Goal: Task Accomplishment & Management: Manage account settings

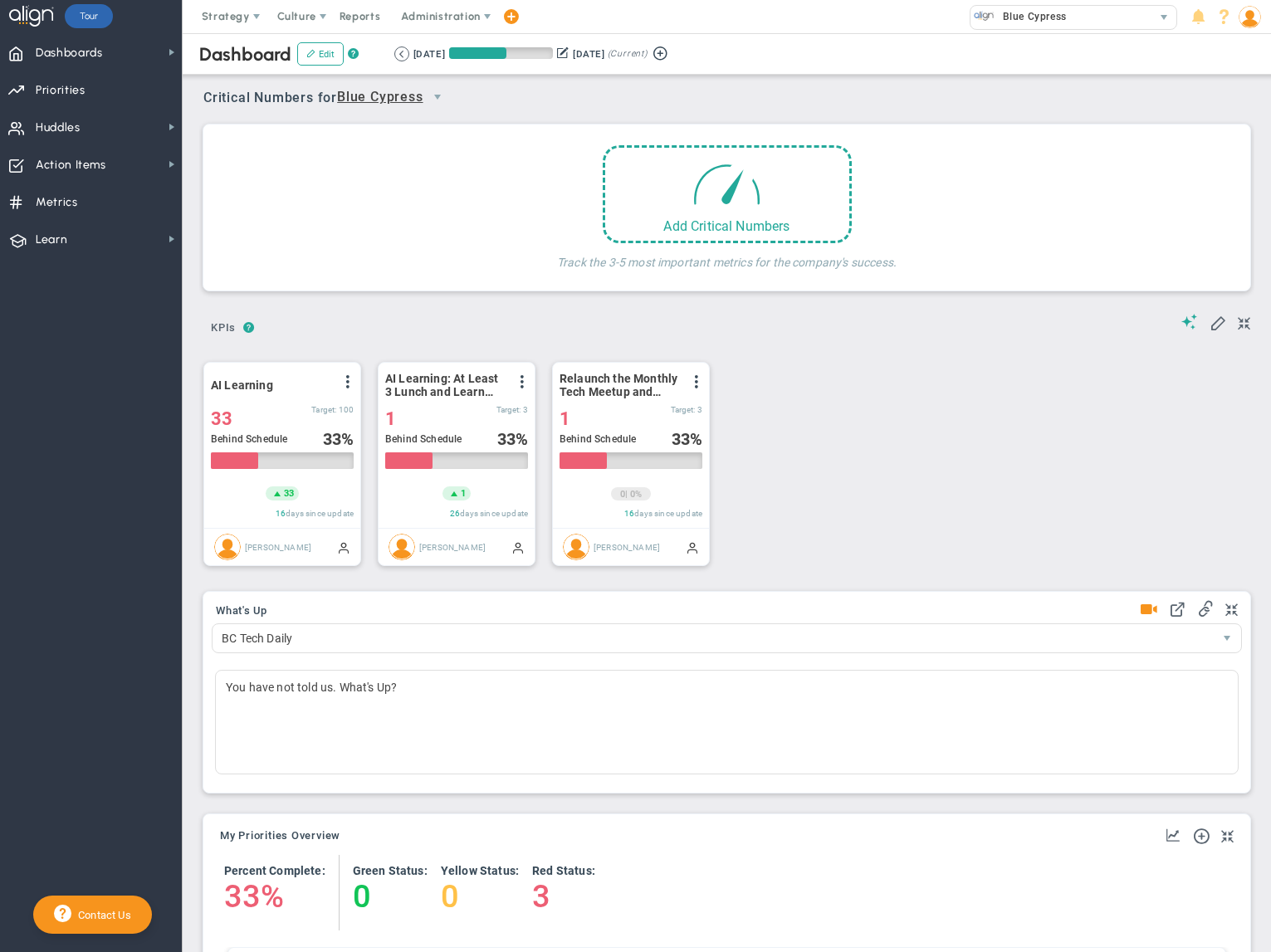
click at [656, 313] on div "? ? KPIs KPIs KPIs" at bounding box center [727, 322] width 1047 height 42
click at [480, 296] on div "Your team doesn't have any Critical Numbers entered for this period. Critical N…" at bounding box center [726, 207] width 1055 height 188
click at [315, 314] on div "? ? KPIs KPIs KPIs" at bounding box center [727, 322] width 1047 height 42
click at [93, 114] on span "Huddles Huddles" at bounding box center [91, 127] width 182 height 38
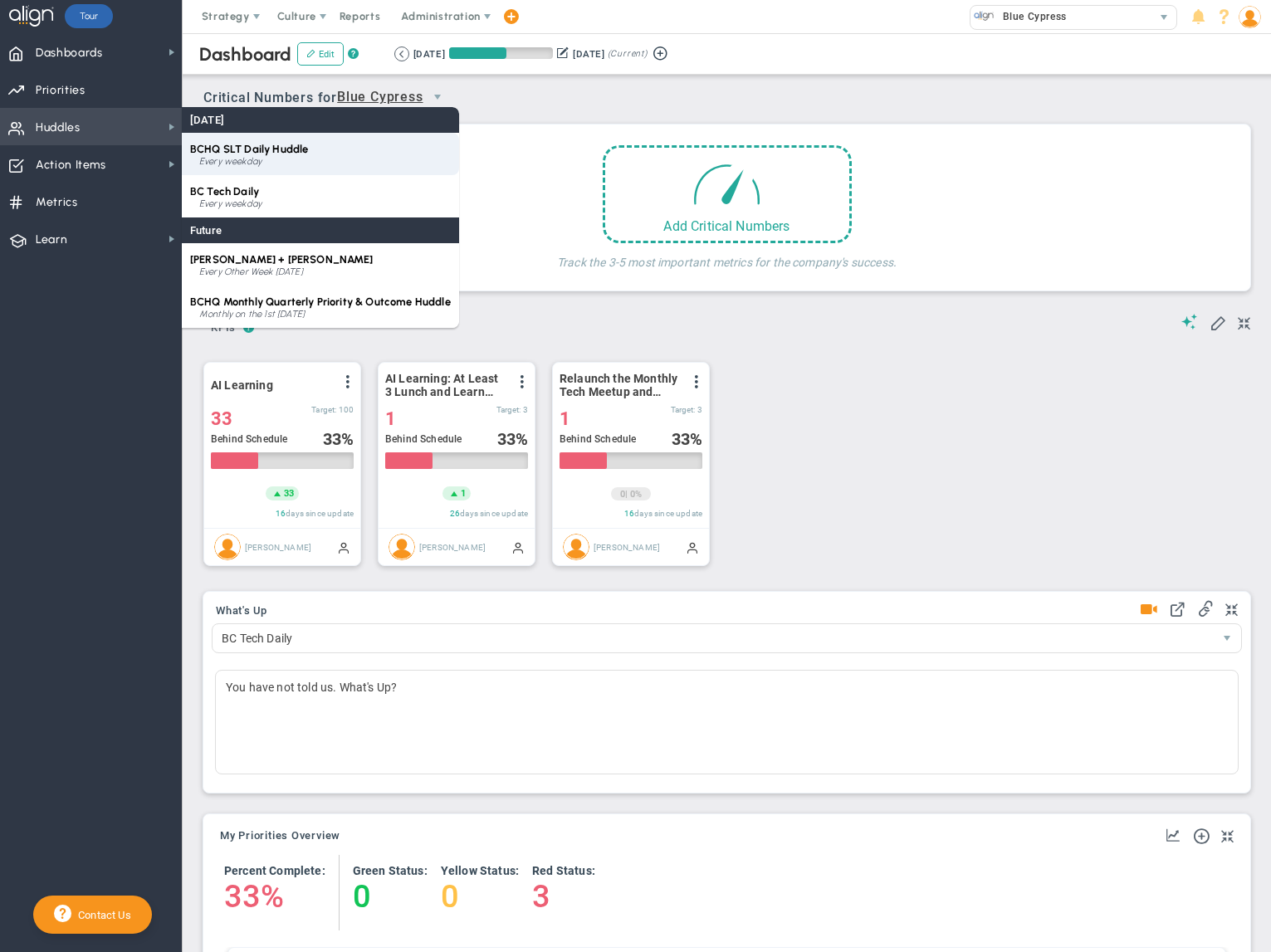
click at [264, 151] on span "BCHQ SLT Daily Huddle" at bounding box center [249, 149] width 118 height 13
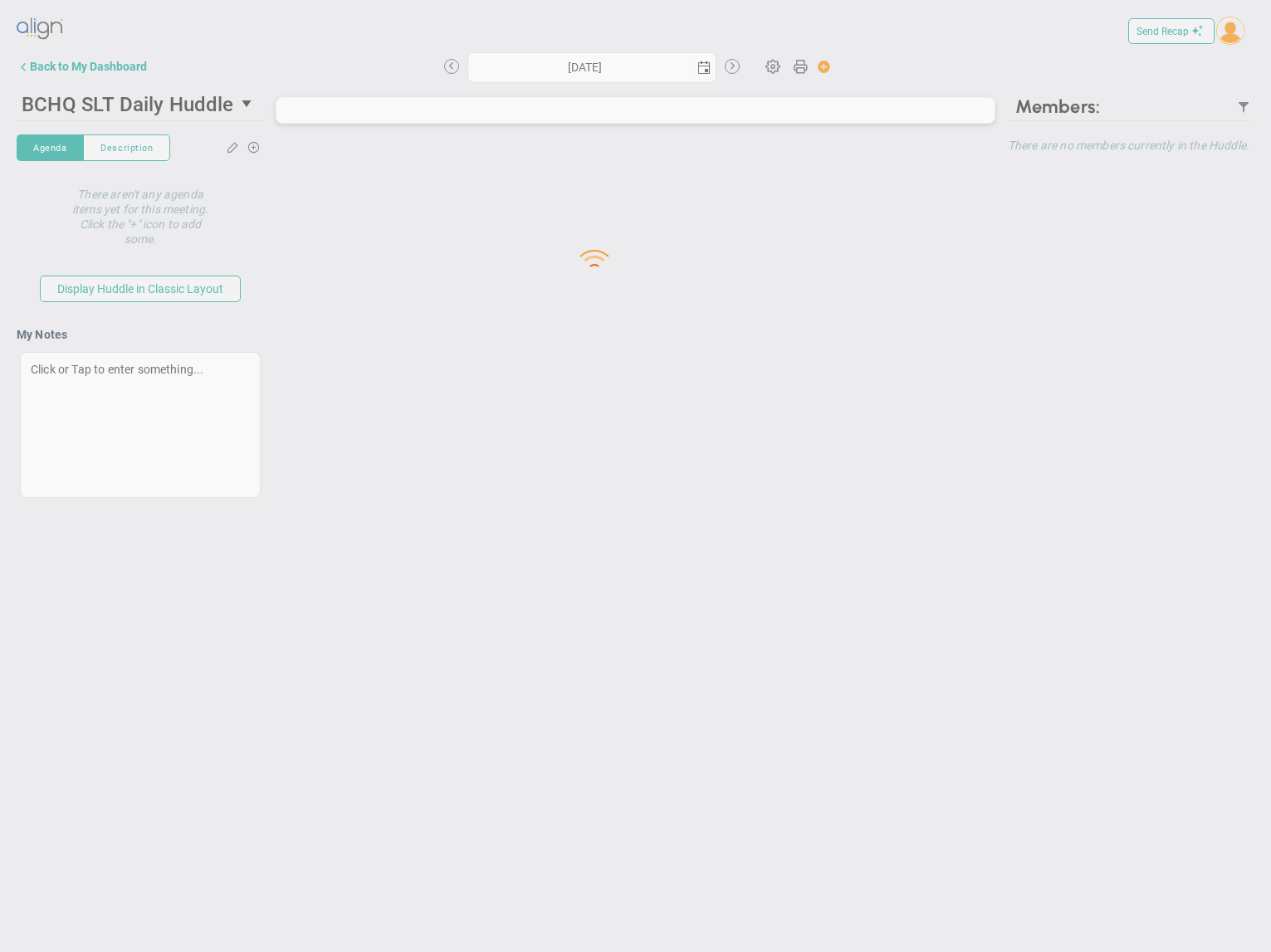
type input "[DATE]"
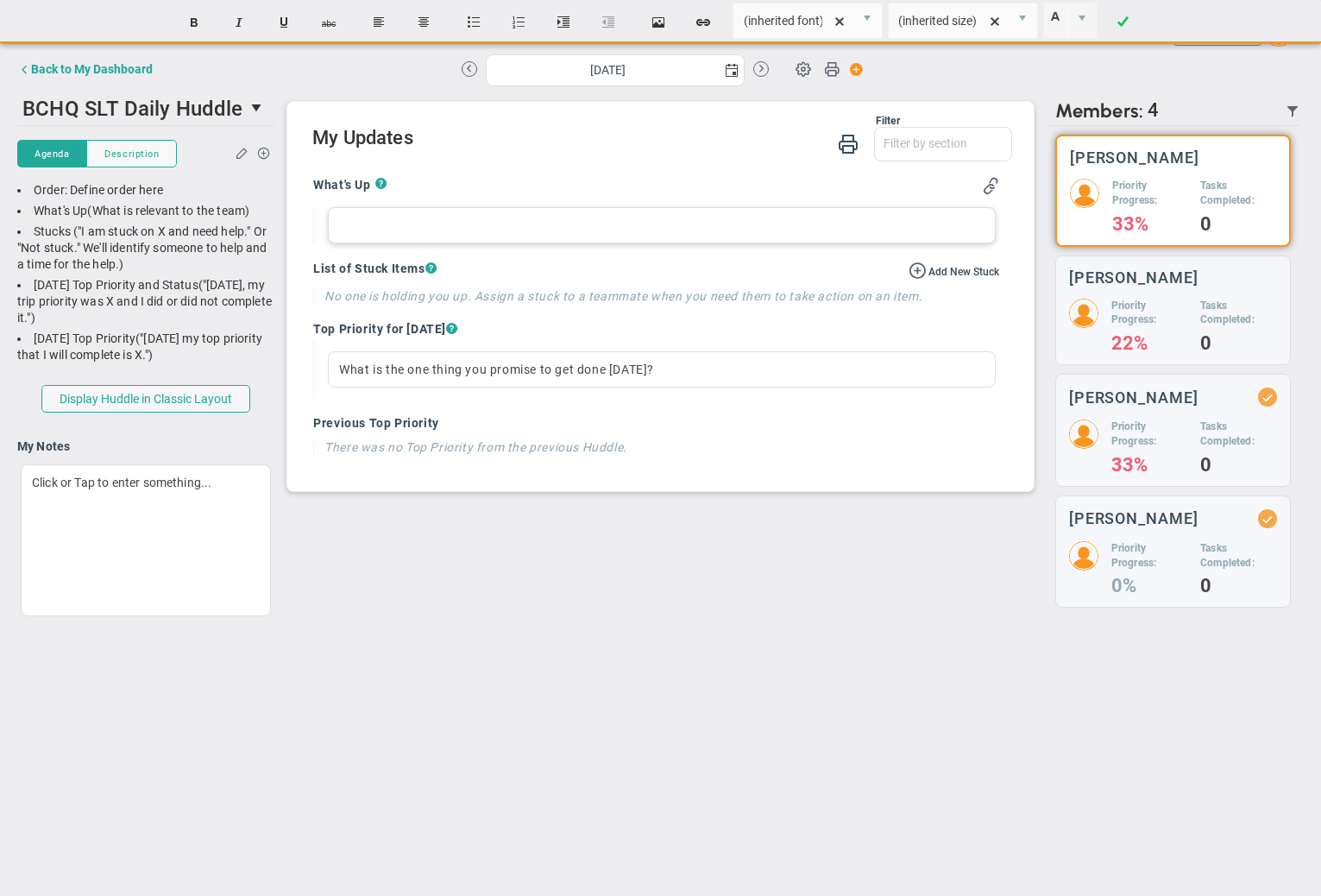
click at [488, 227] on div at bounding box center [662, 224] width 668 height 37
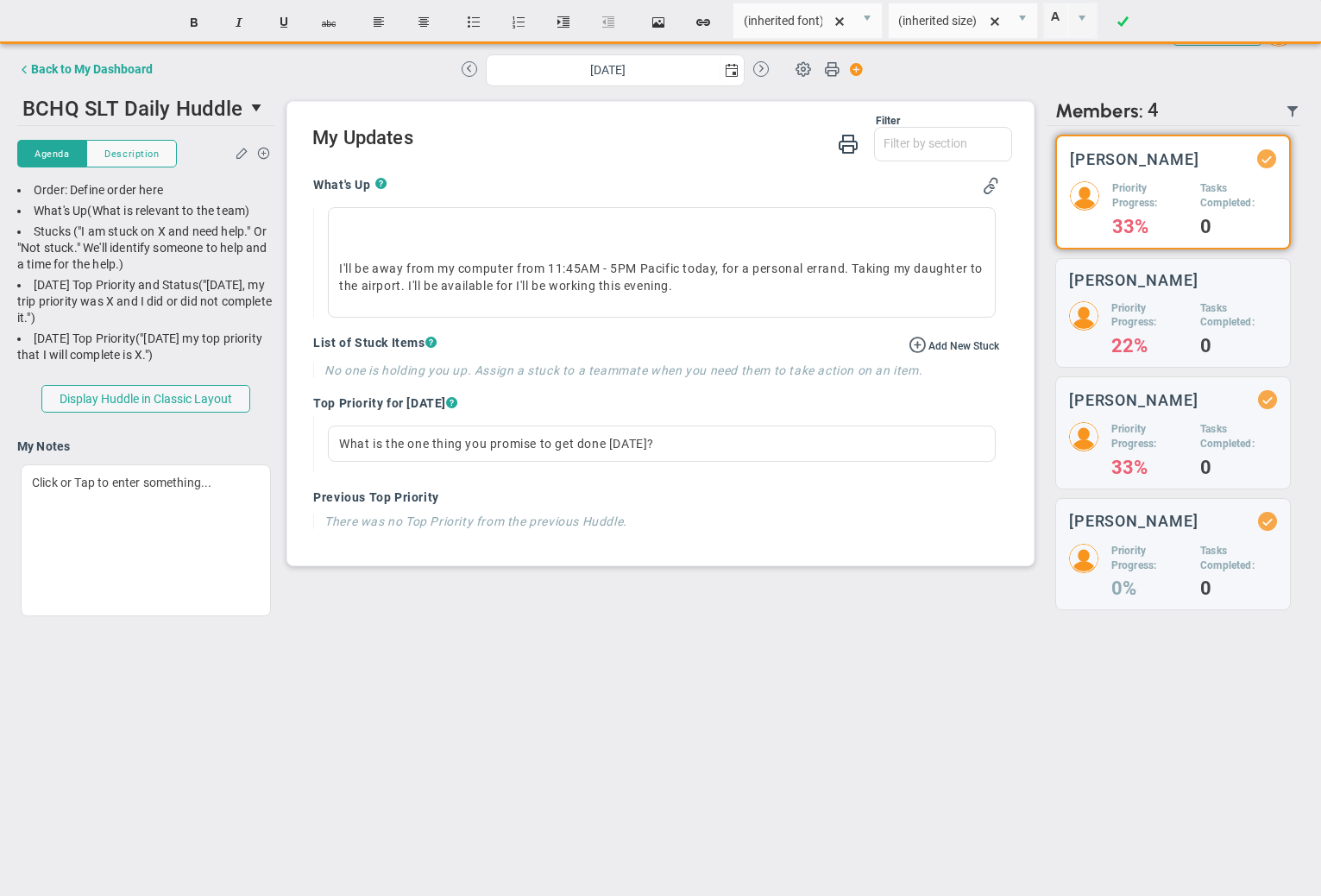
click at [1170, 77] on div at bounding box center [1175, 69] width 257 height 35
click at [742, 289] on p "I'll be away from my computer from 11:45AM - 5PM Pacific [DATE], for a personal…" at bounding box center [662, 277] width 646 height 35
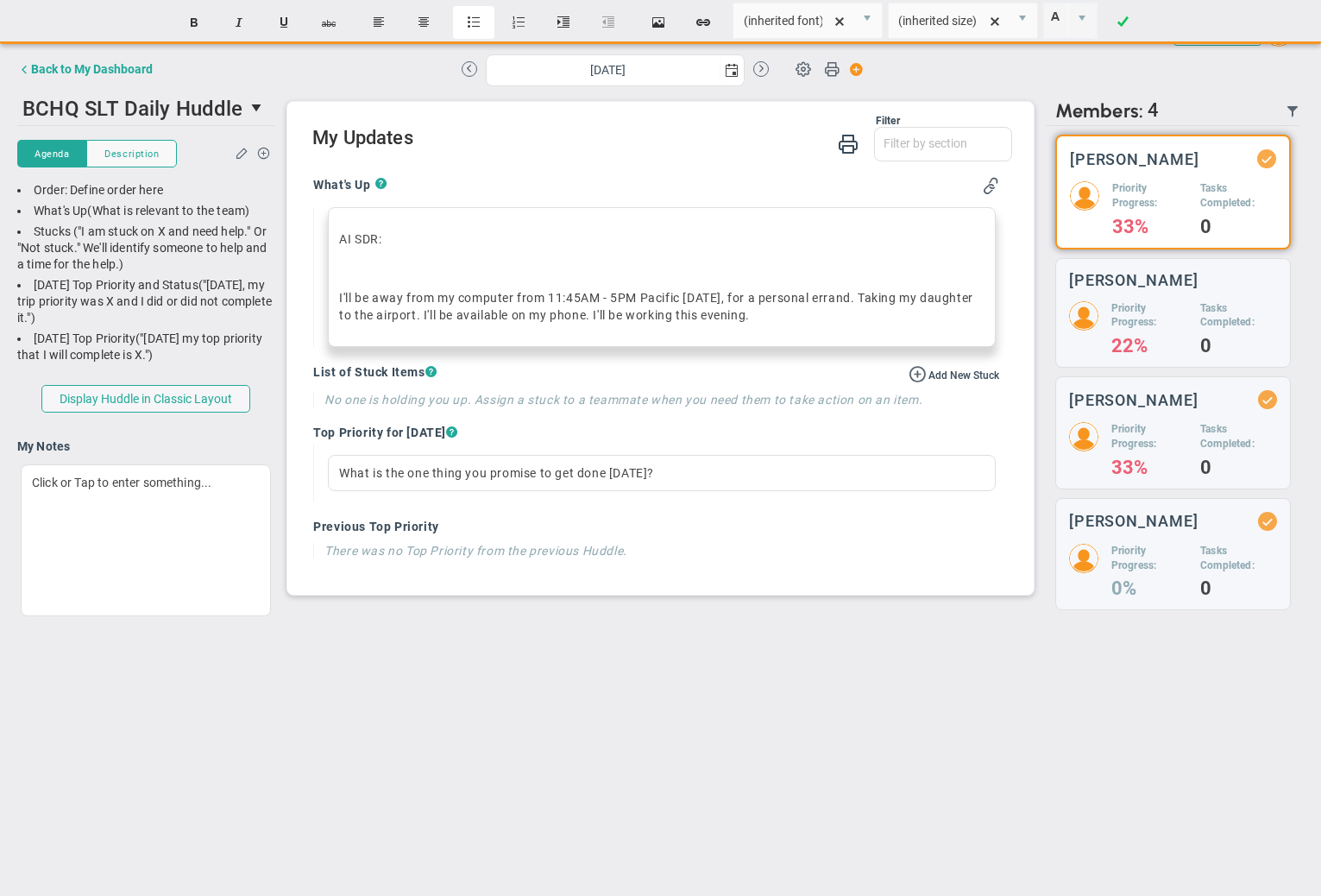
click at [464, 32] on button "Insert unordered list" at bounding box center [474, 22] width 41 height 33
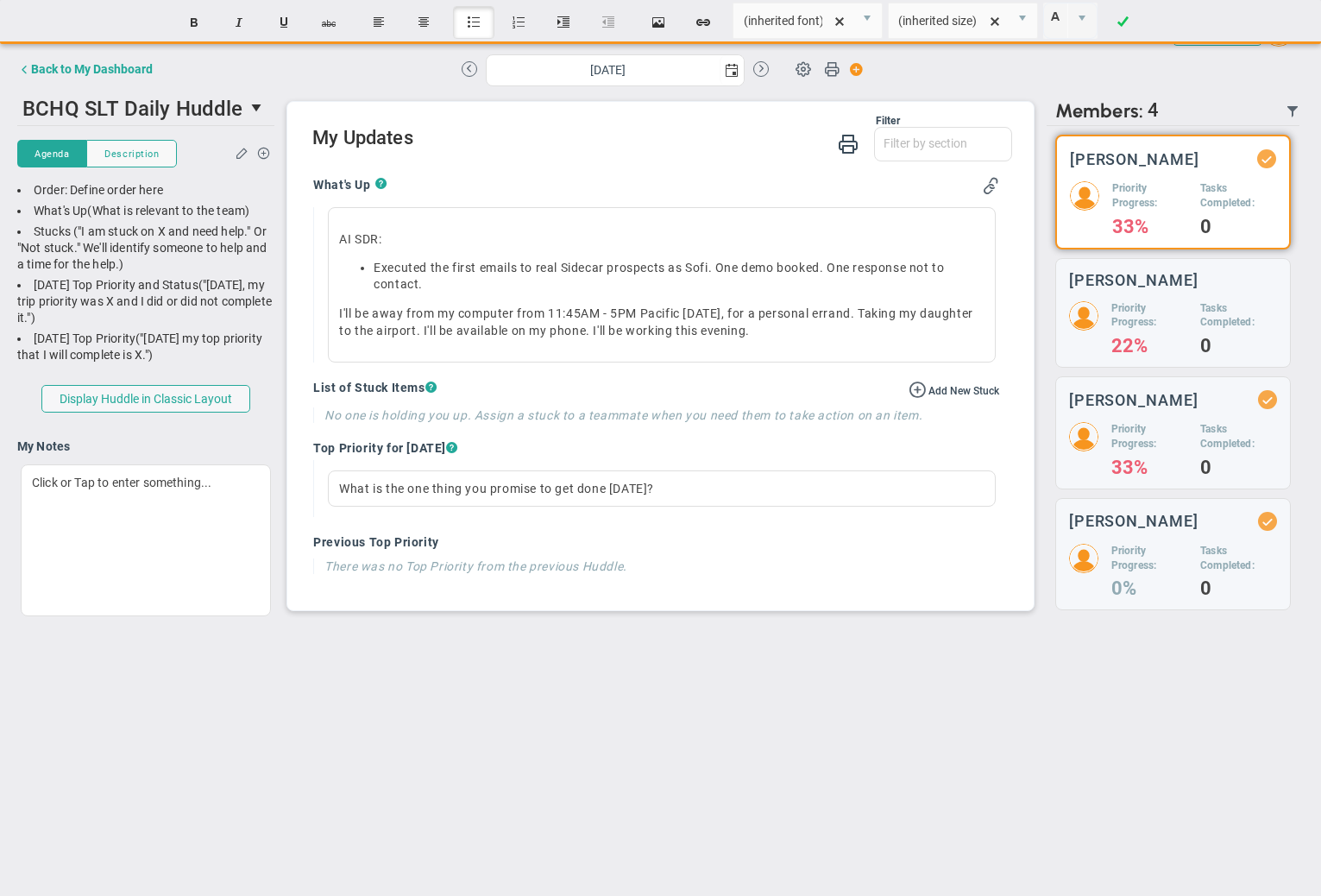
click at [606, 536] on h4 "Previous Top Priority" at bounding box center [656, 542] width 686 height 15
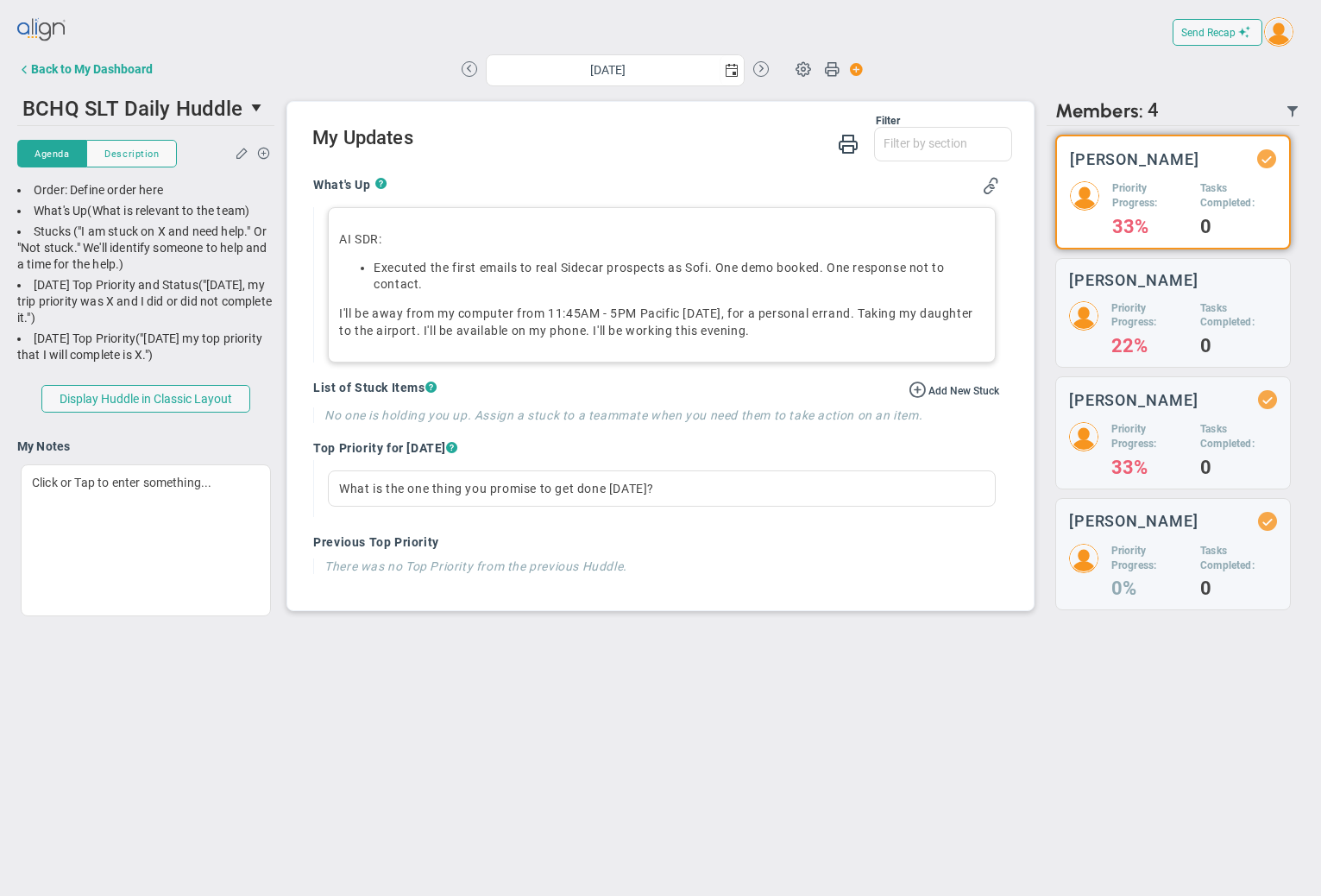
click at [548, 209] on div "AI SDR: ﻿Executed the first emails to real Sidecar prospects﻿ as [PERSON_NAME].…" at bounding box center [662, 284] width 668 height 155
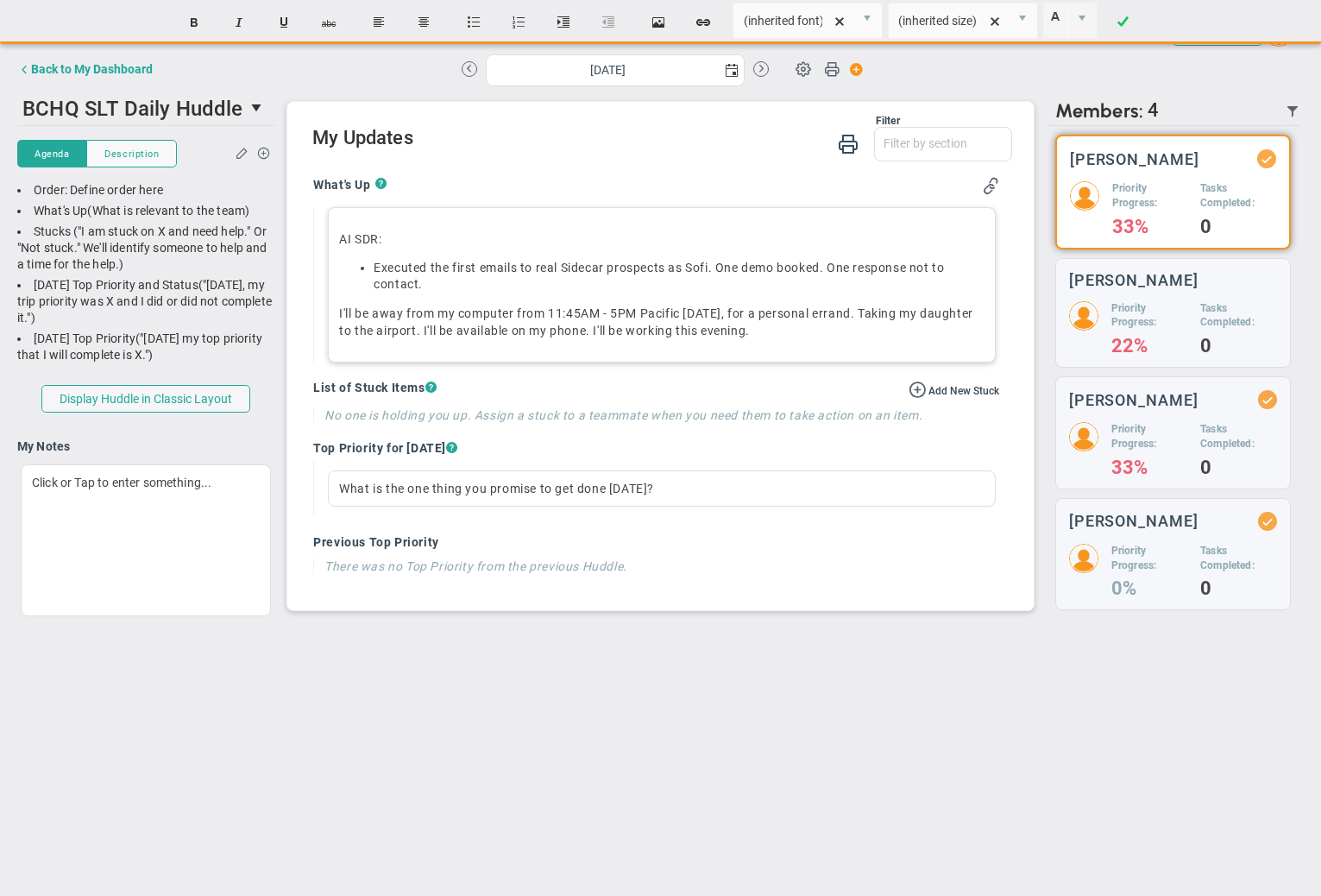
click at [837, 268] on li "﻿Executed the first emails to real Sidecar prospects﻿ as [PERSON_NAME]. One dem…" at bounding box center [679, 276] width 611 height 33
click at [730, 265] on li "﻿Executed the first emails to real Sidecar prospects﻿ as [PERSON_NAME]. One dem…" at bounding box center [679, 276] width 611 height 33
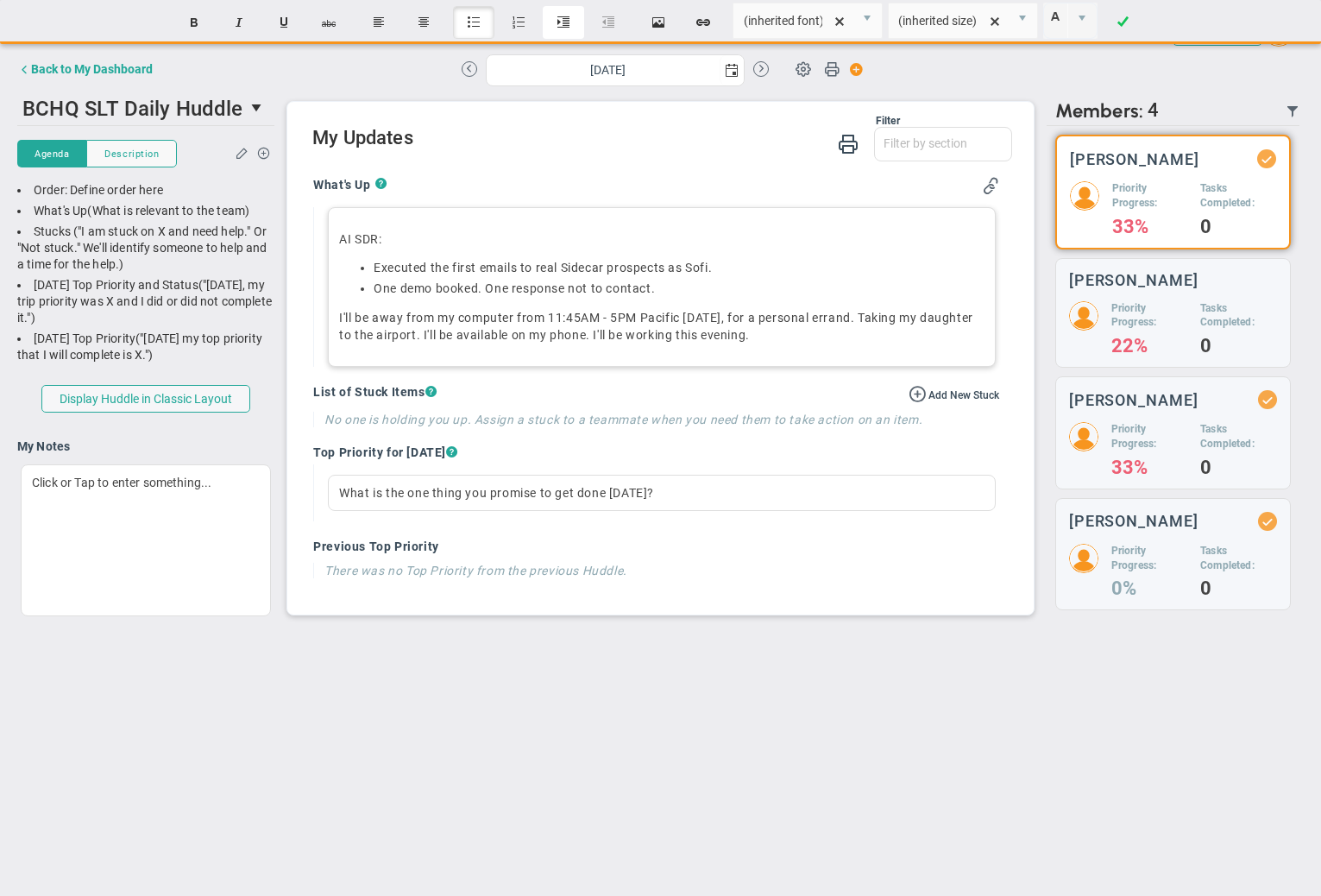
click at [566, 18] on button "Indent" at bounding box center [563, 22] width 41 height 33
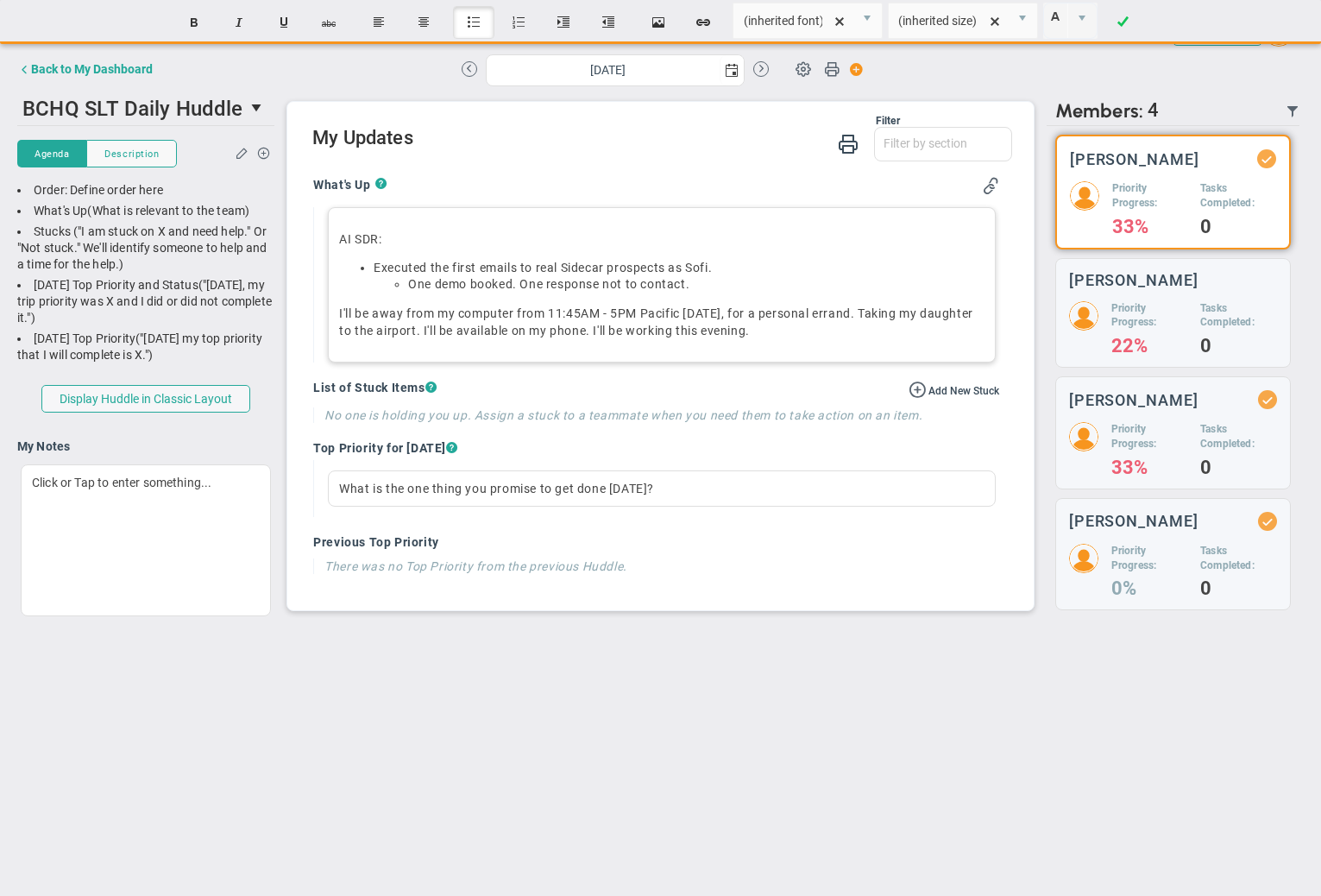
click at [514, 282] on li "﻿﻿One demo booked. One response not to contact." at bounding box center [696, 284] width 576 height 16
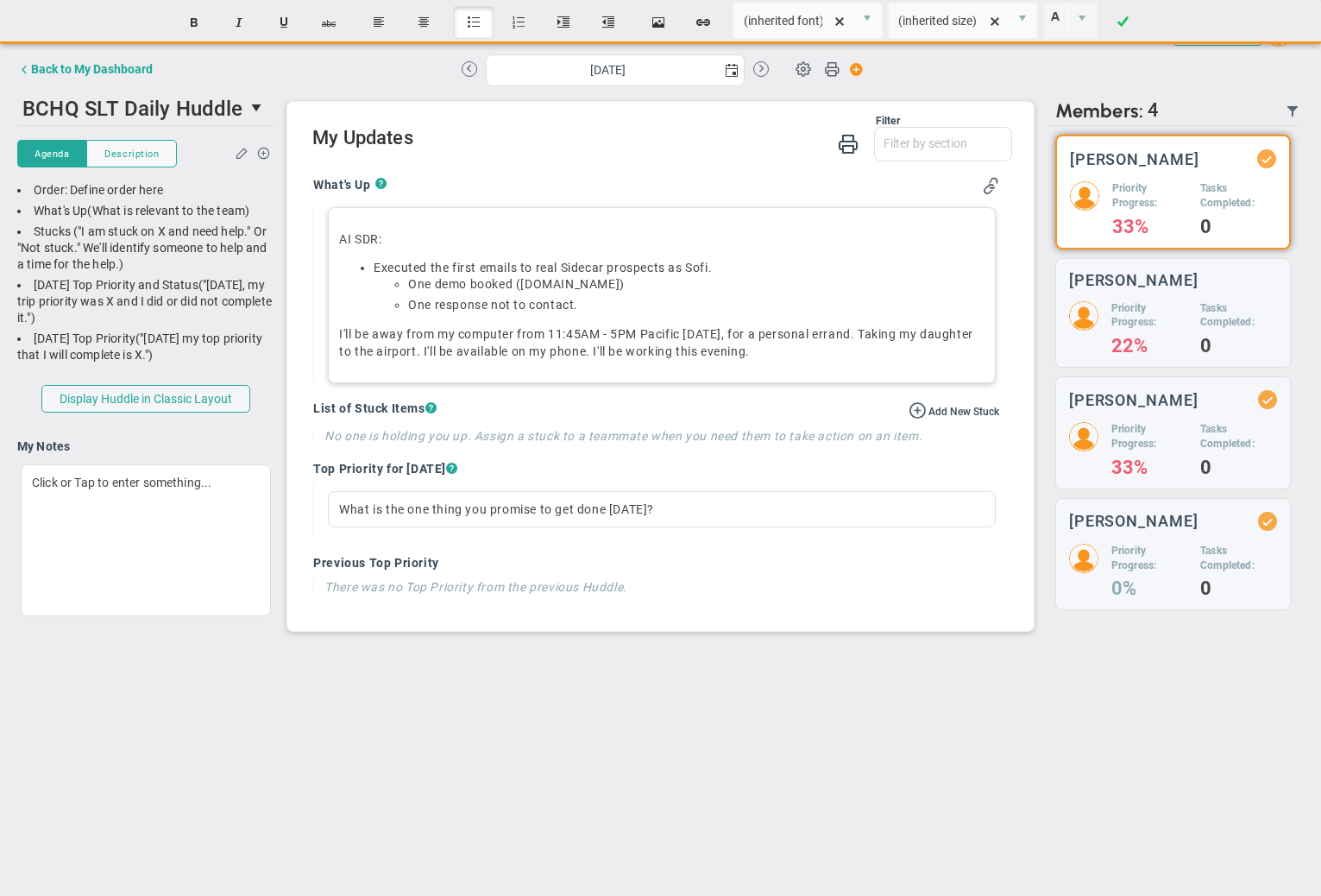
click at [594, 295] on ul "﻿﻿One demo booked ([DOMAIN_NAME]) One response not to contact." at bounding box center [679, 295] width 611 height 37
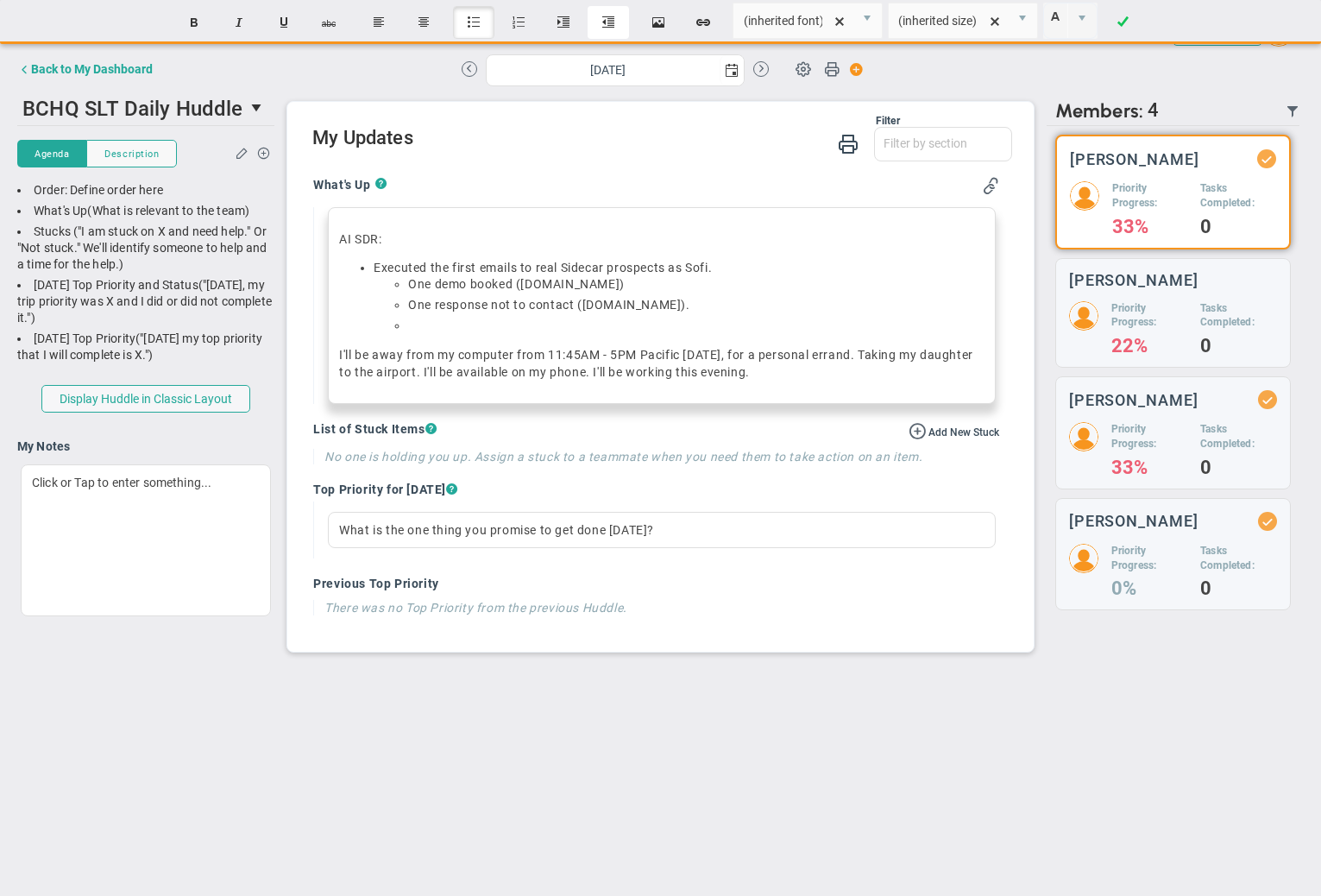
click at [614, 20] on button "Outdent" at bounding box center [608, 22] width 41 height 33
click at [450, 337] on div "AI SDR: ﻿Executed the first emails to real Sidecar prospects﻿ as [PERSON_NAME].…" at bounding box center [662, 305] width 668 height 197
click at [437, 324] on li "﻿Preparing ﻿" at bounding box center [679, 325] width 611 height 16
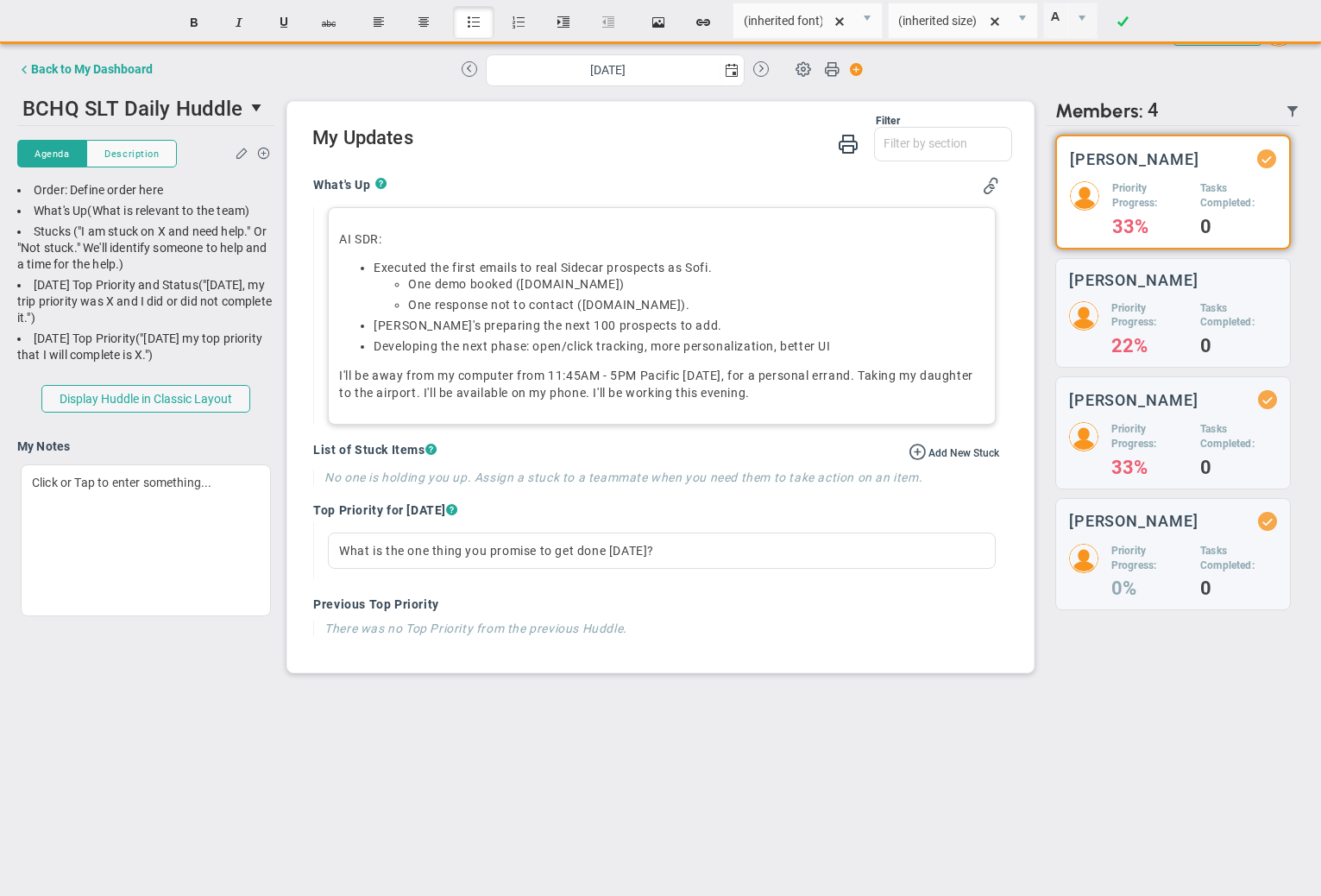
click at [767, 392] on p "I'll be away from my computer from 11:45AM - 5PM Pacific [DATE], for a personal…" at bounding box center [662, 384] width 646 height 35
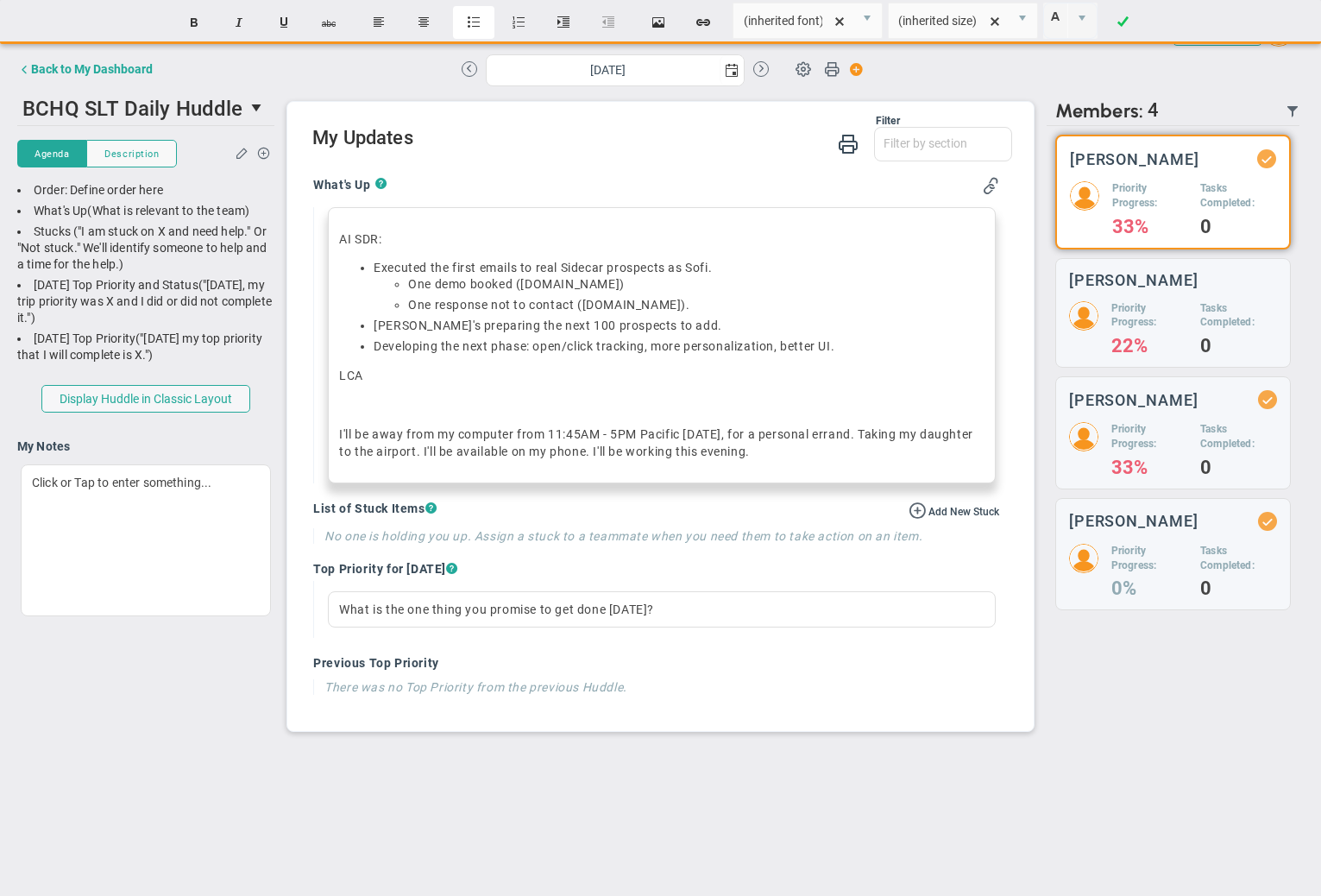
click at [483, 13] on button "Insert unordered list" at bounding box center [474, 22] width 41 height 33
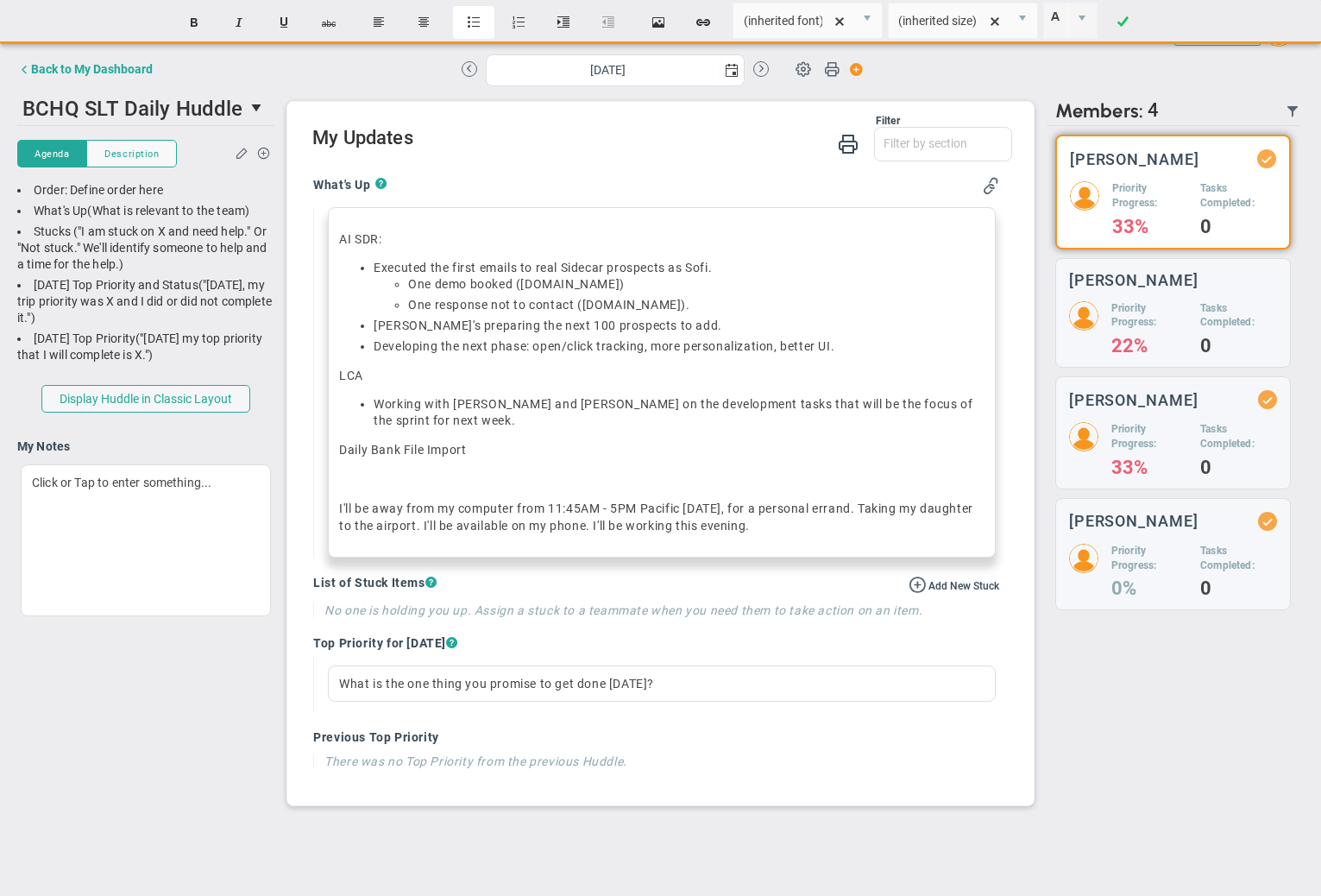
click at [481, 33] on button "Insert unordered list" at bounding box center [474, 22] width 41 height 33
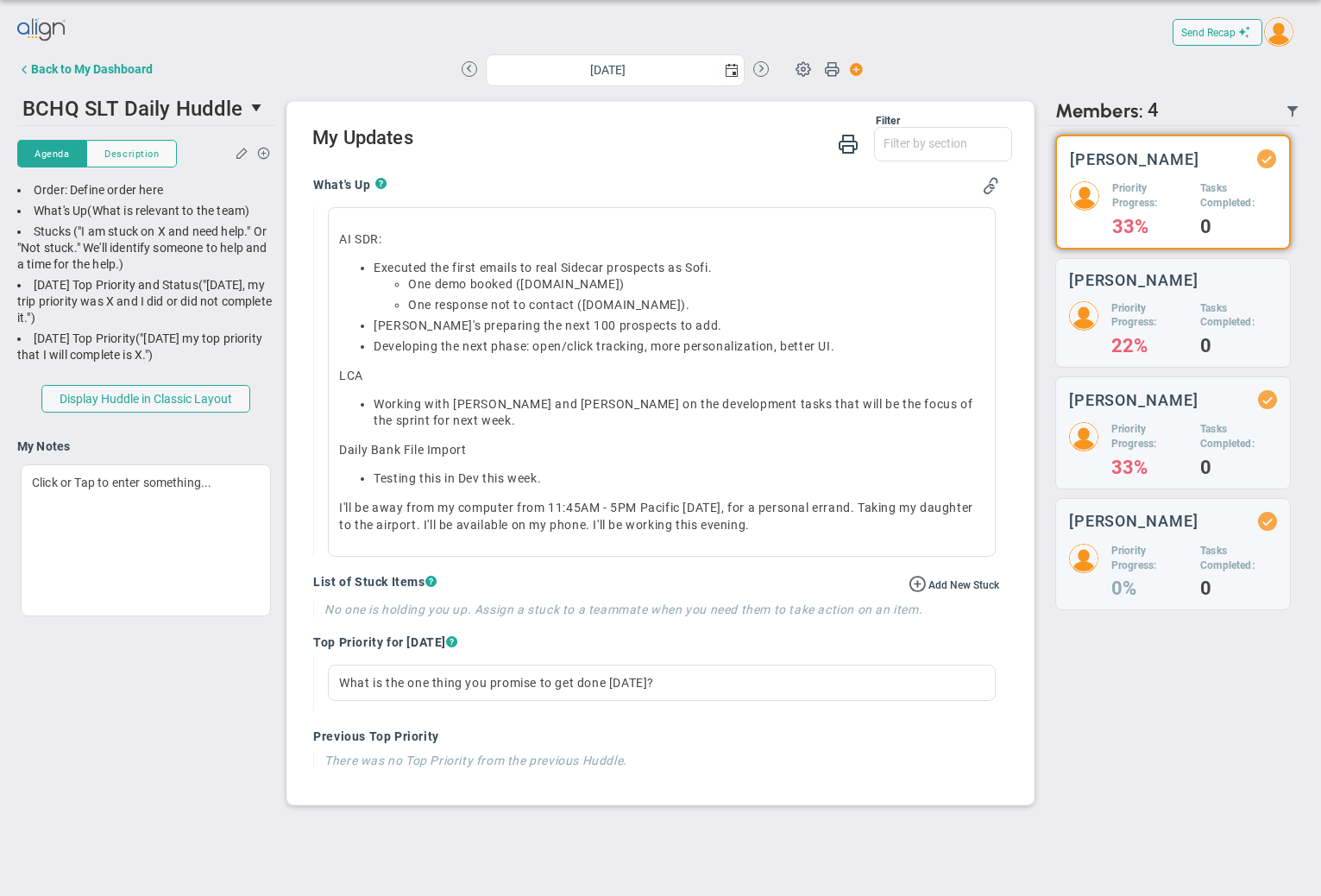
click at [301, 289] on div "Filter What's Up Stucks Top Priorities What's Up Stucks ? . LCA" at bounding box center [661, 452] width 746 height 703
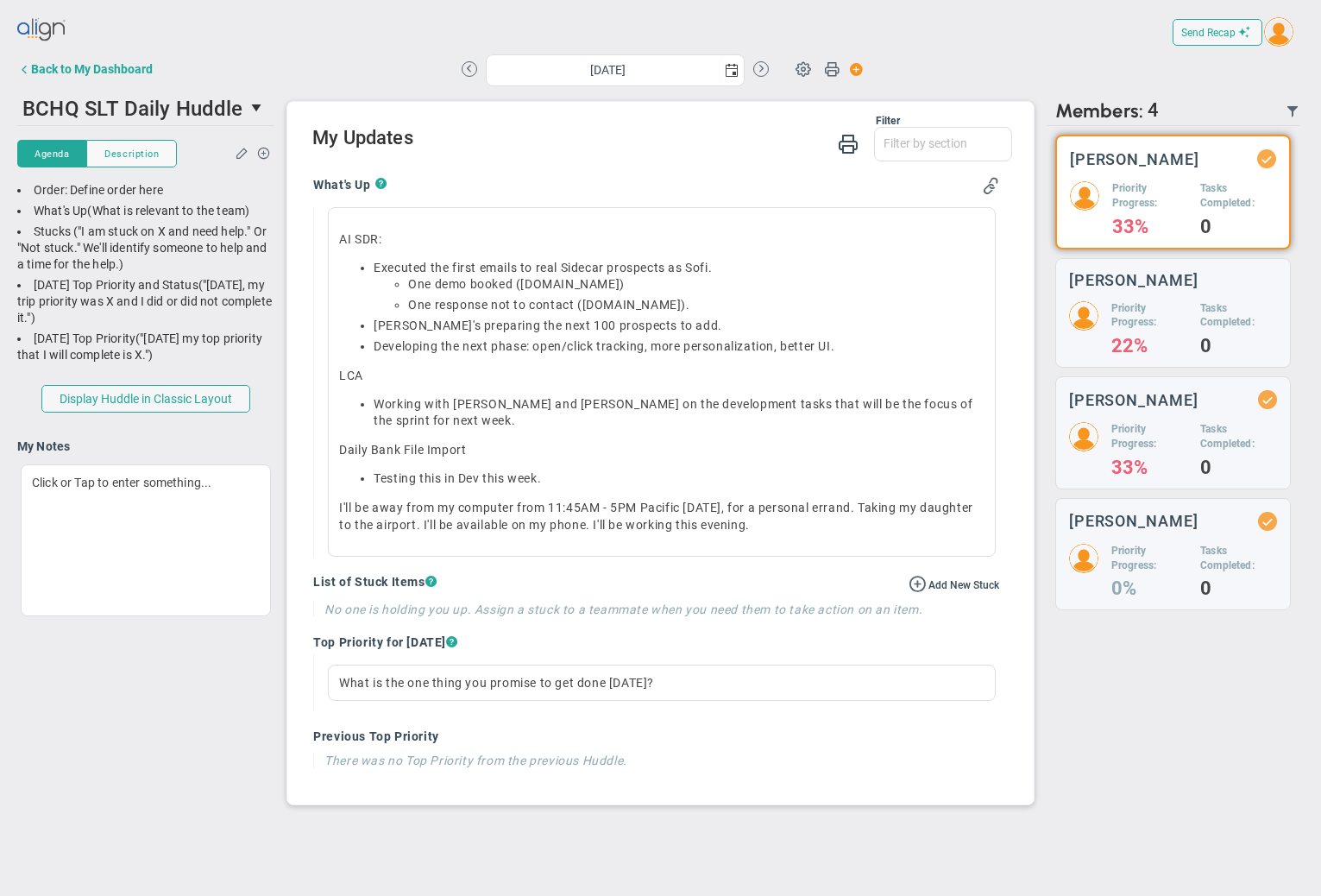
click at [260, 714] on div "BCHQ SLT Daily Huddle 44115 Join Meeting [GEOGRAPHIC_DATA] [GEOGRAPHIC_DATA] De…" at bounding box center [660, 453] width 1286 height 725
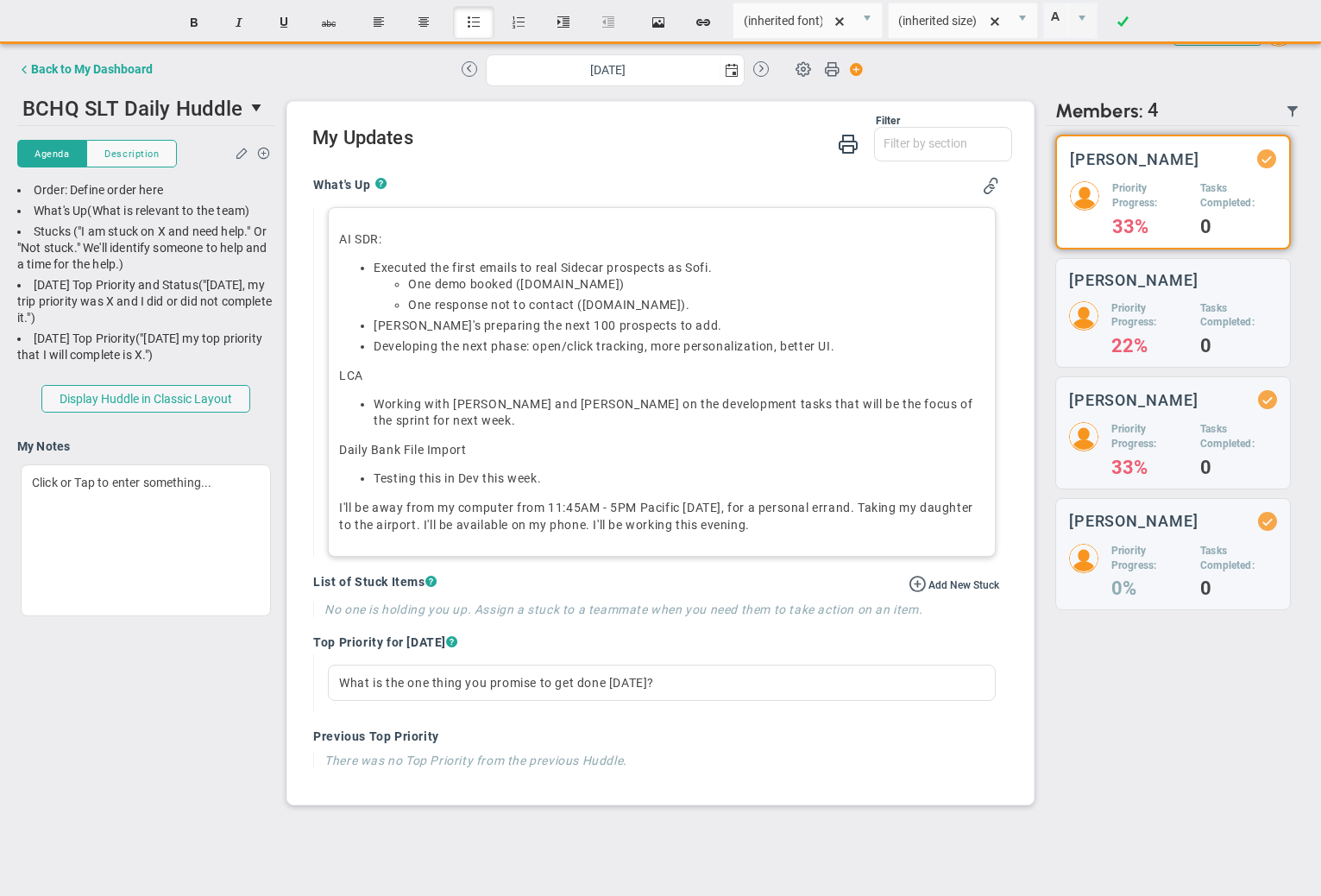
click at [422, 460] on div "AI SDR: ﻿Executed the first emails to real Sidecar prospects﻿ as [PERSON_NAME].…" at bounding box center [662, 381] width 668 height 349
click at [583, 479] on li "﻿Testing this in Dev this week.﻿" at bounding box center [679, 478] width 611 height 16
click at [510, 478] on li "﻿Testing this in Dev this week.﻿" at bounding box center [679, 478] width 611 height 16
drag, startPoint x: 483, startPoint y: 478, endPoint x: 539, endPoint y: 485, distance: 56.4
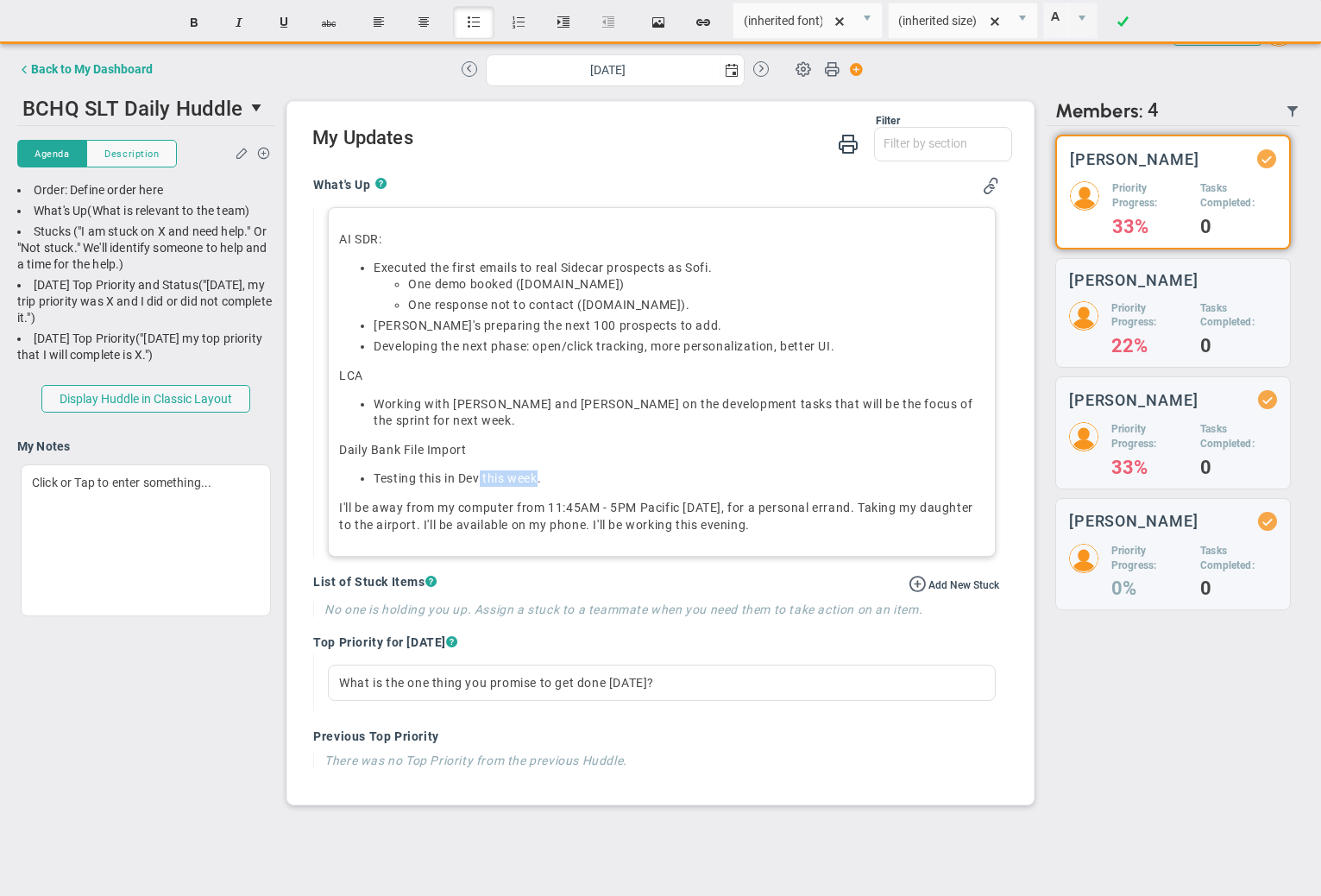
click at [539, 485] on li "﻿Testing this in Dev this week.﻿" at bounding box center [679, 478] width 611 height 16
click at [317, 247] on div "AI SDR: ﻿Executed the first emails to real Sidecar prospects﻿ as [PERSON_NAME].…" at bounding box center [656, 381] width 686 height 349
click at [543, 480] on li "﻿Testing this in Dev tonight.﻿" at bounding box center [679, 478] width 611 height 16
click at [436, 227] on div "AI SDR: ﻿Executed the first emails to real Sidecar prospects﻿ as [PERSON_NAME].…" at bounding box center [662, 381] width 668 height 349
click at [810, 636] on h4 "Top Priority for [DATE] ?" at bounding box center [656, 641] width 686 height 15
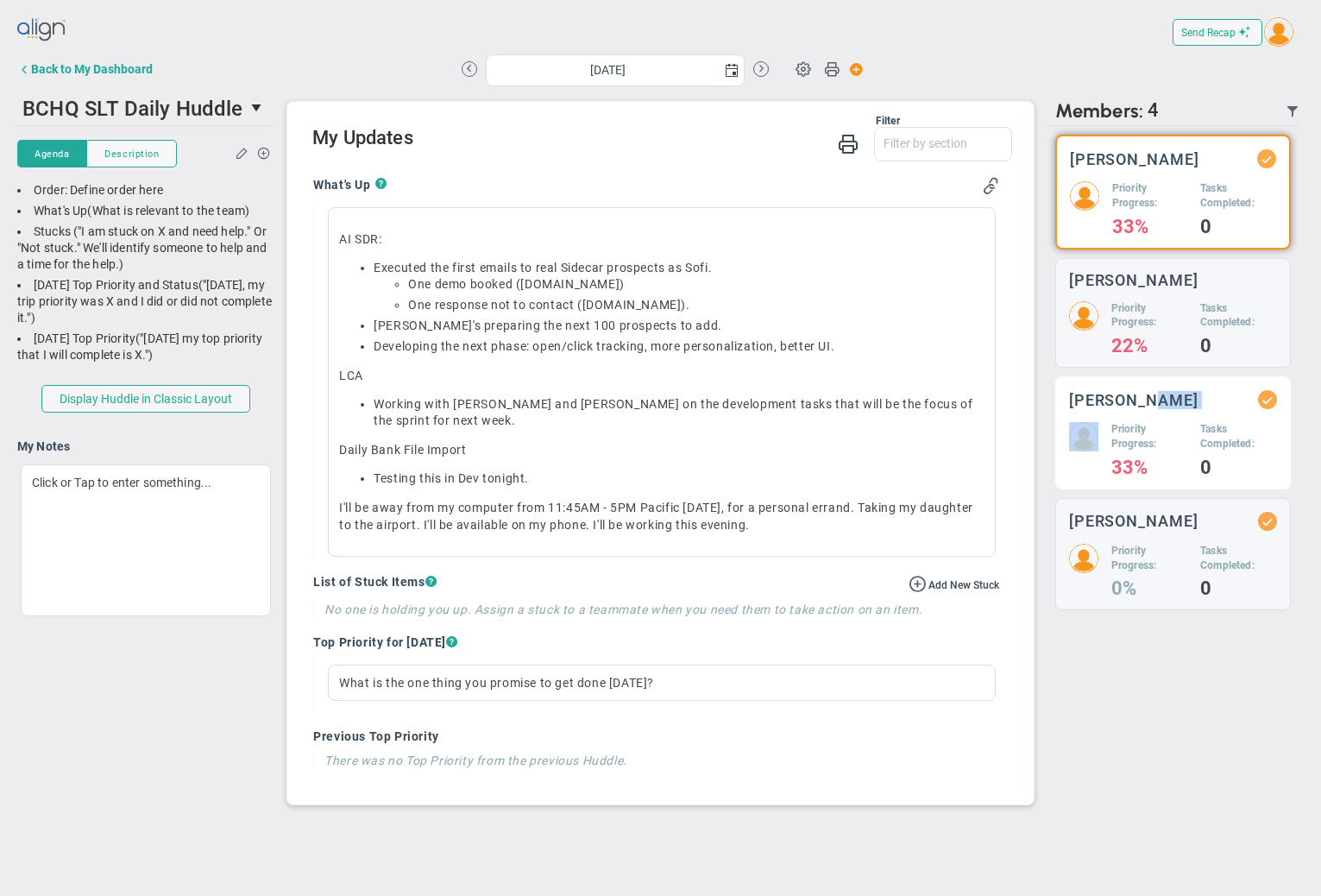
click at [1155, 411] on div "[PERSON_NAME] Priority Progress: 33% Tasks Completed: 0" at bounding box center [1173, 432] width 235 height 113
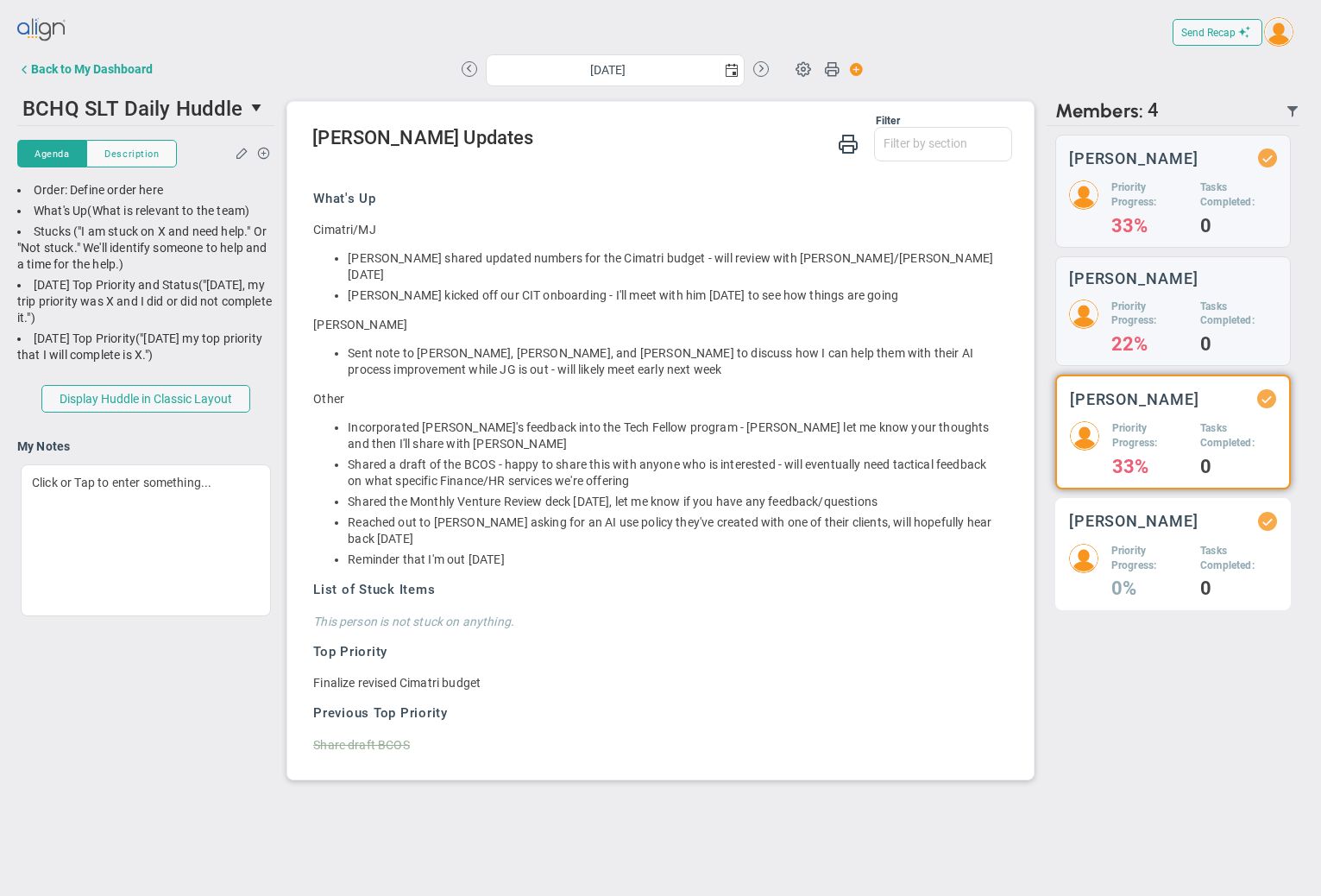
click at [1130, 544] on h5 "Priority Progress:" at bounding box center [1149, 558] width 76 height 29
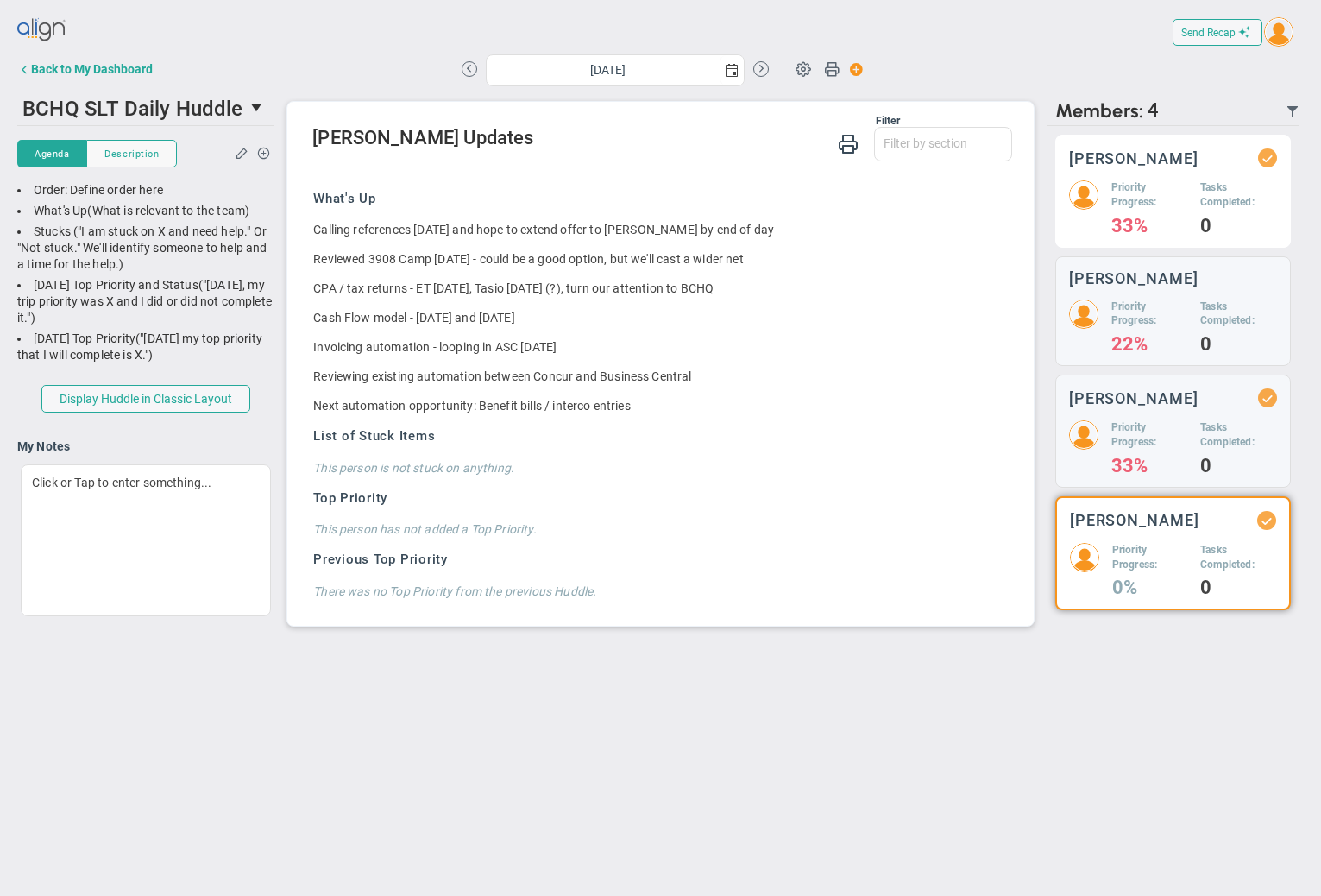
click at [1202, 198] on h5 "Tasks Completed:" at bounding box center [1239, 194] width 77 height 29
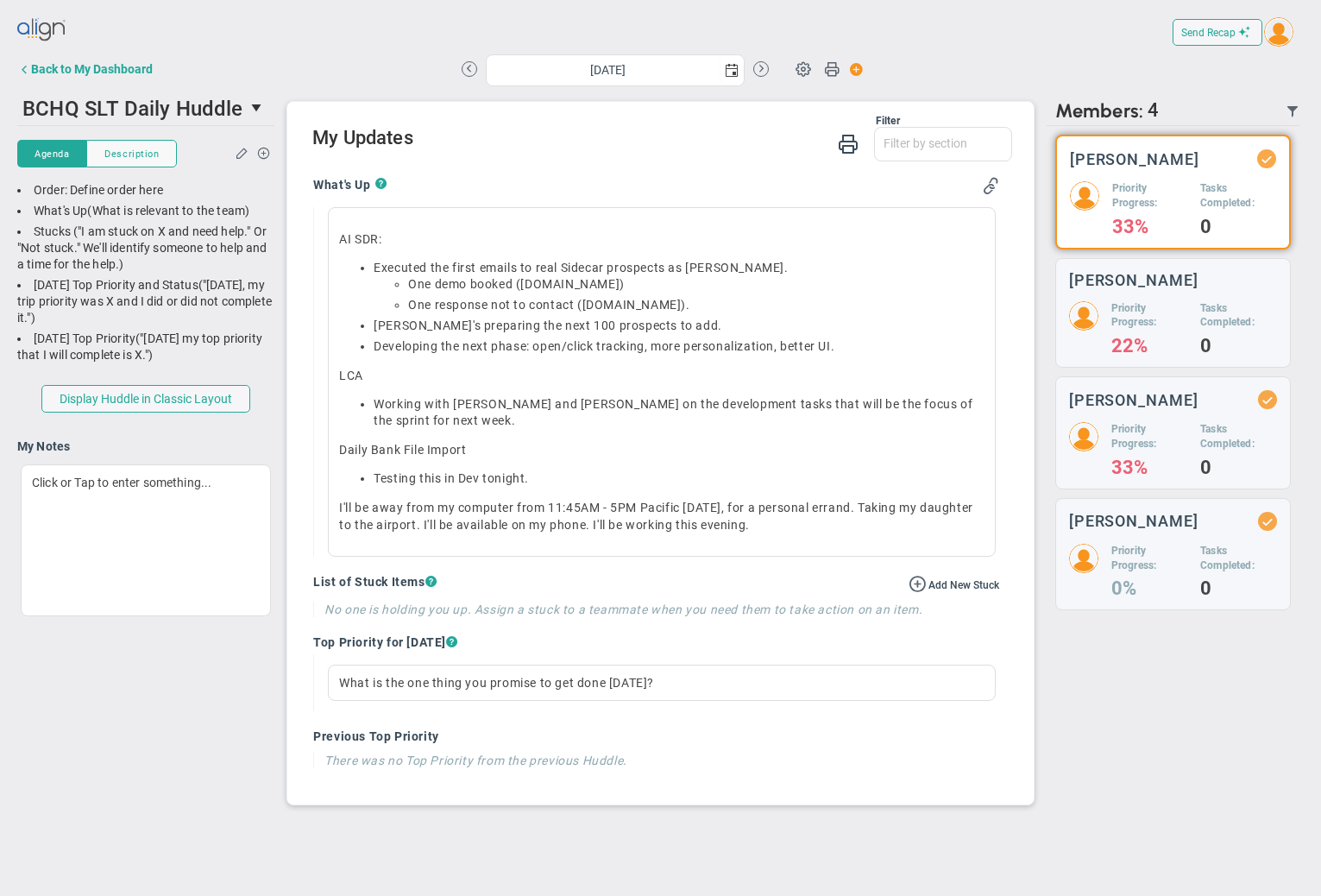
drag, startPoint x: 278, startPoint y: 49, endPoint x: 266, endPoint y: 39, distance: 15.6
click at [278, 47] on div "Send Recap Profile Contact your Advisor Share! Become an Affiliate" at bounding box center [660, 33] width 1286 height 39
click at [84, 73] on div "Back to My Dashboard" at bounding box center [92, 69] width 122 height 13
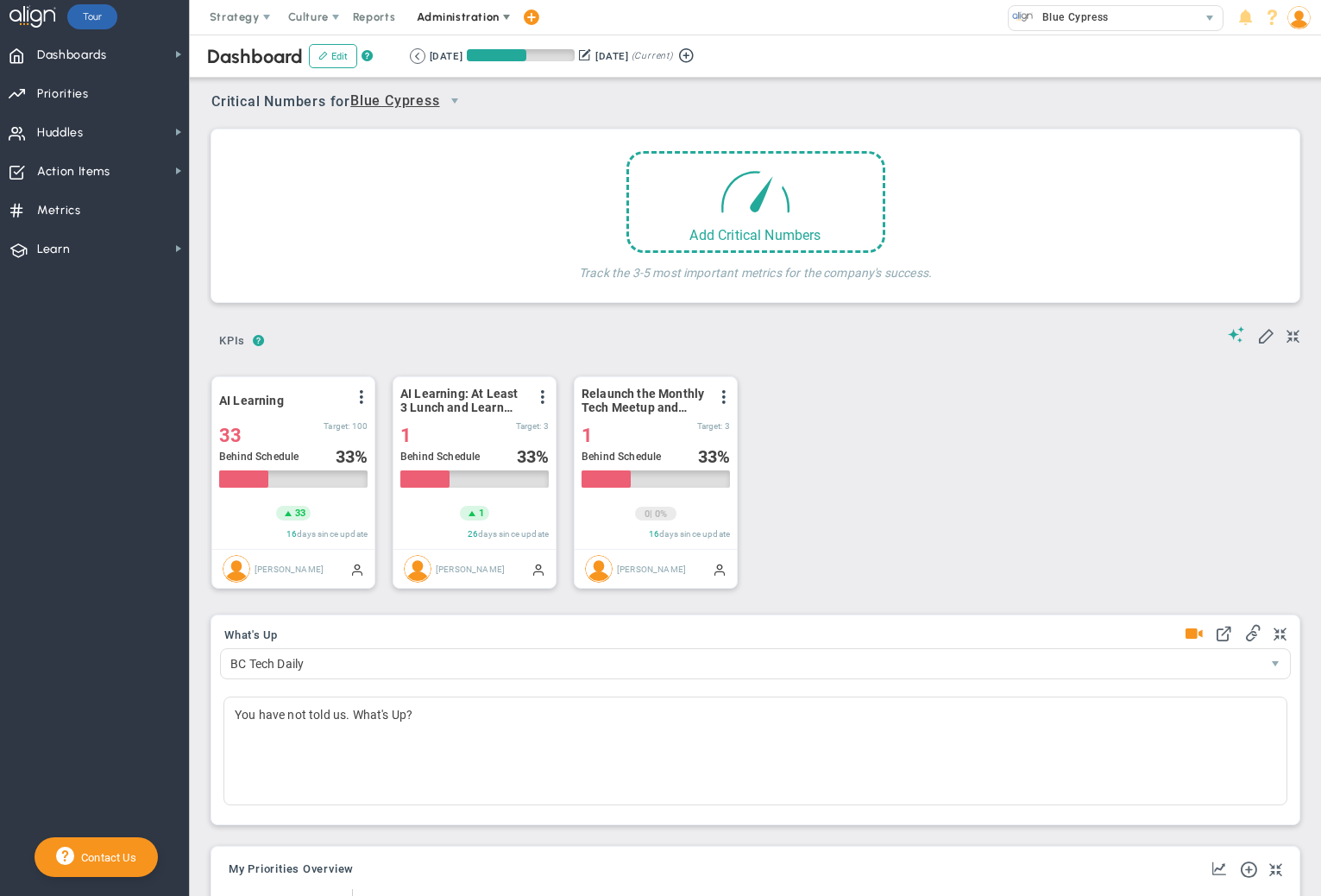
click at [440, 21] on span "Administration" at bounding box center [458, 17] width 82 height 13
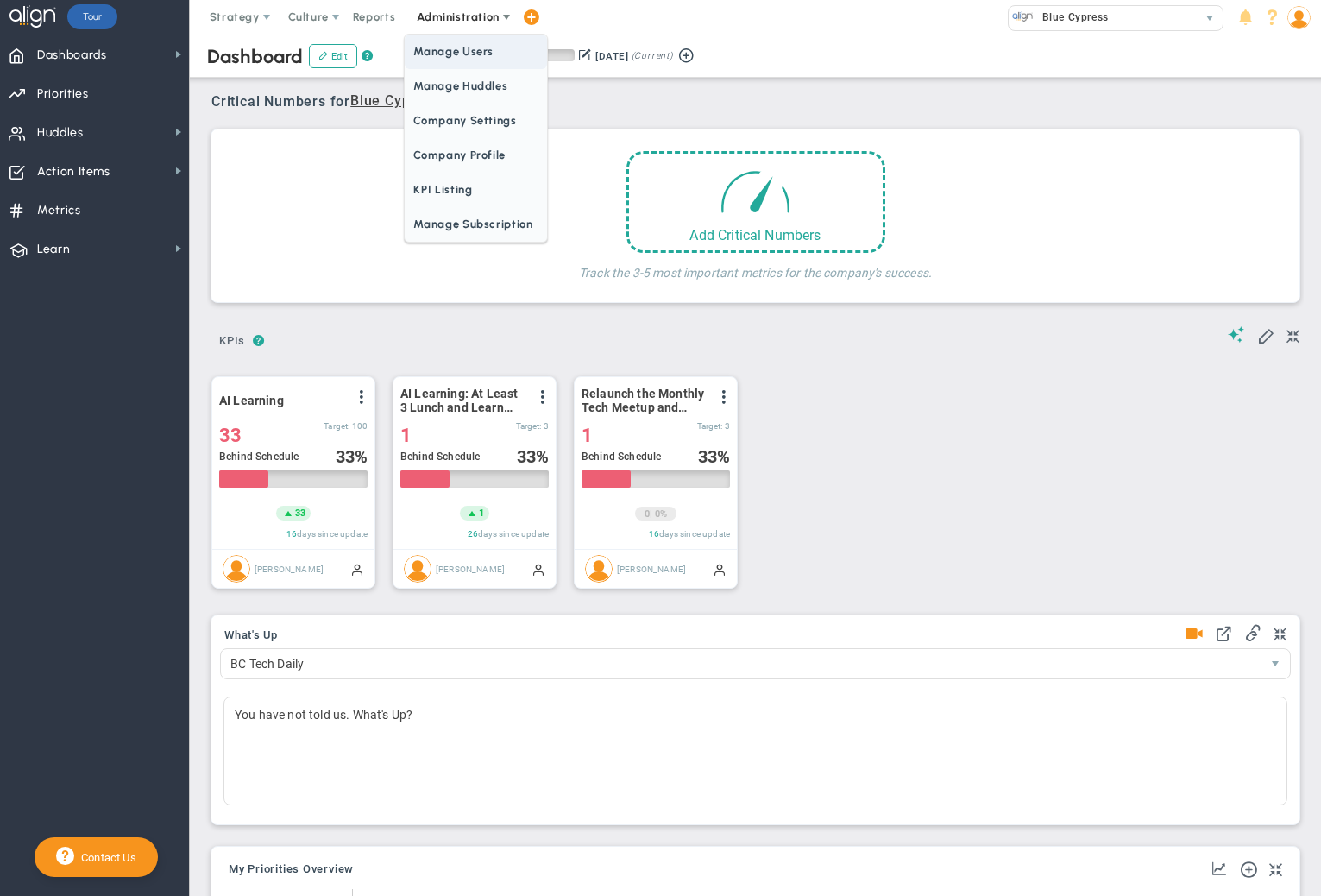
click at [452, 49] on span "Manage Users" at bounding box center [475, 52] width 142 height 35
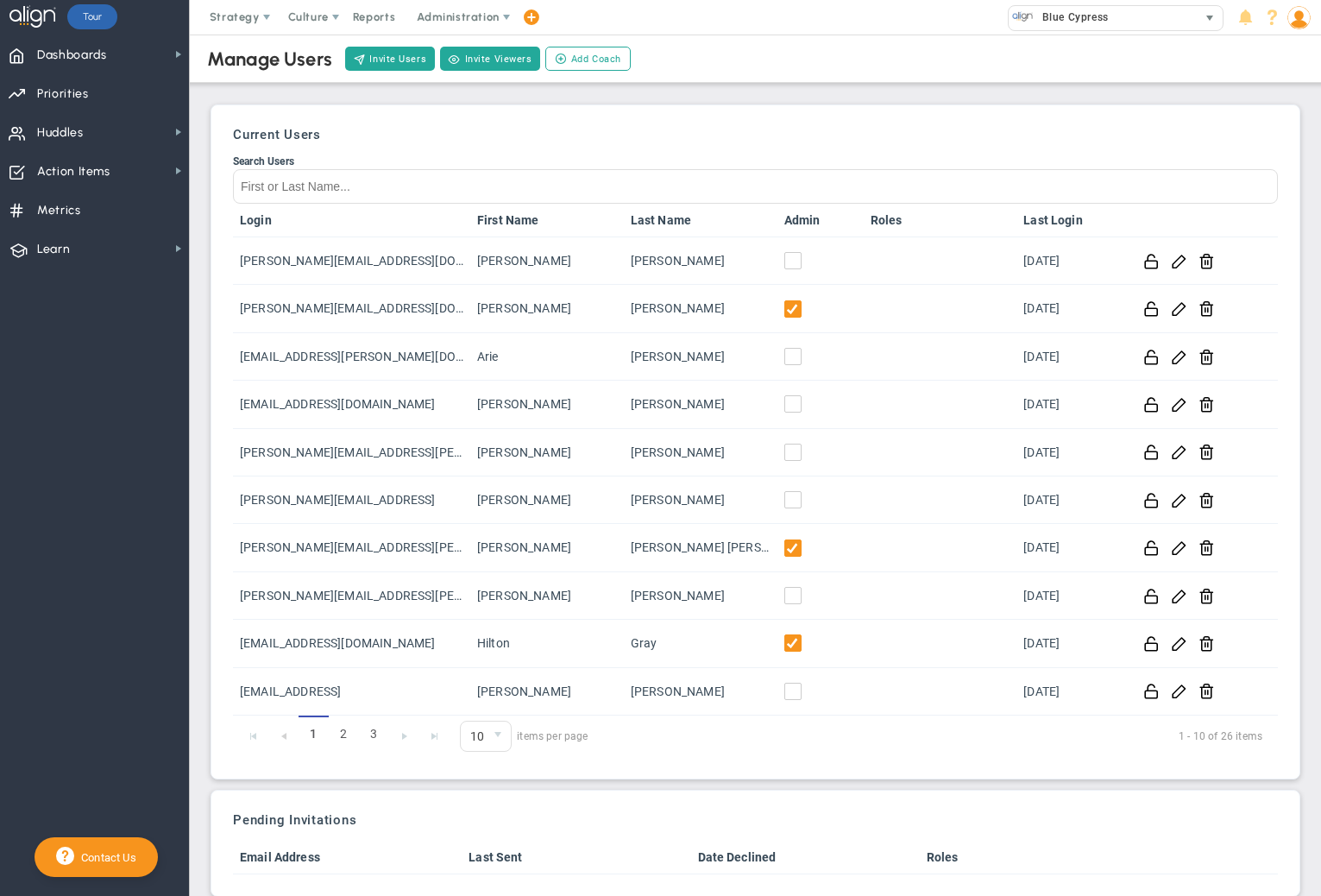
click at [1070, 14] on span "Blue Cypress" at bounding box center [1072, 17] width 75 height 22
click at [1297, 18] on img at bounding box center [1299, 18] width 23 height 23
click at [1279, 182] on span "Sign Out" at bounding box center [1249, 190] width 140 height 35
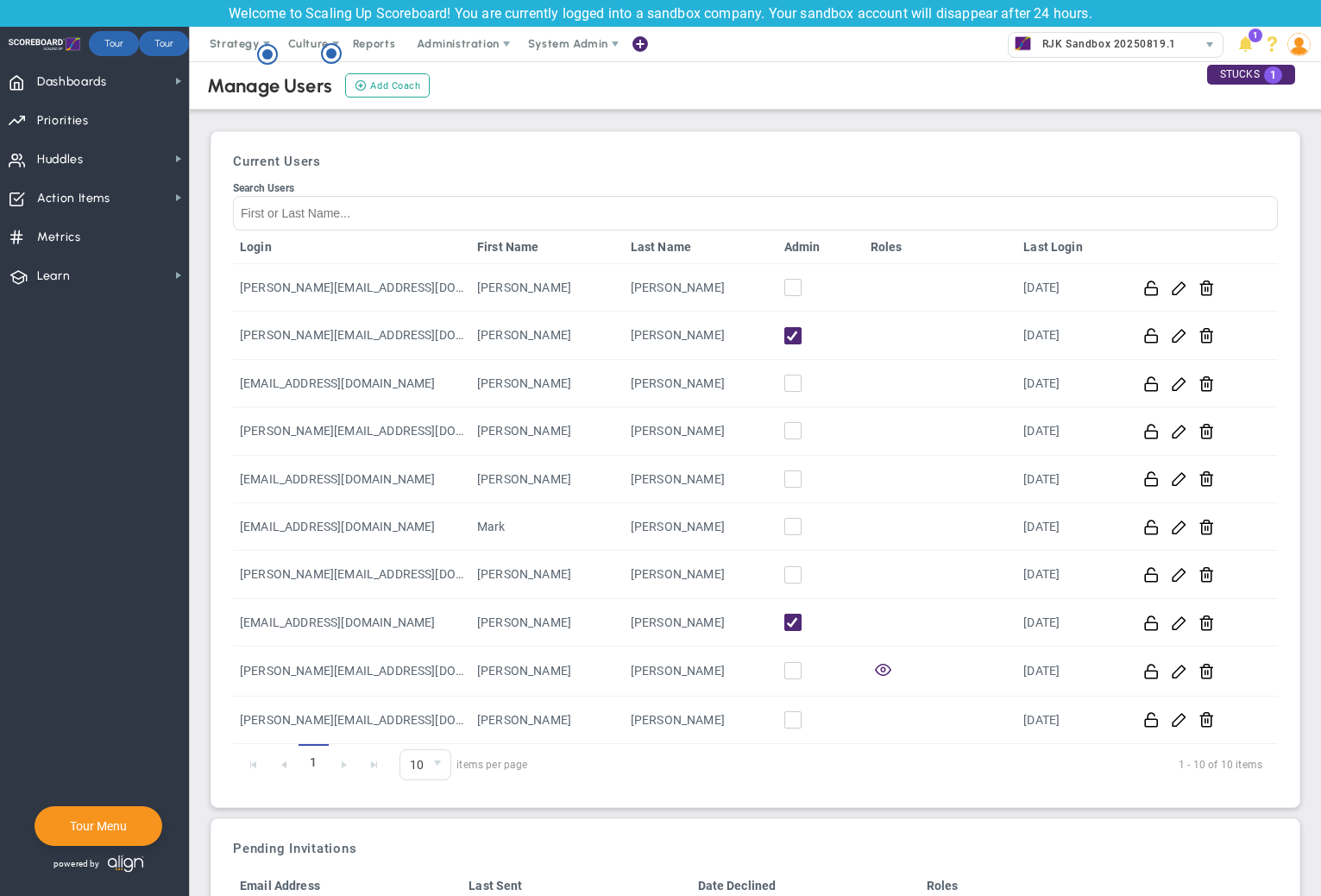
click at [430, 144] on div "Current Users Search Users Login First Name Last Name Admin Roles Last Login [P…" at bounding box center [755, 469] width 1071 height 657
click at [402, 84] on span "Add Coach" at bounding box center [395, 86] width 50 height 14
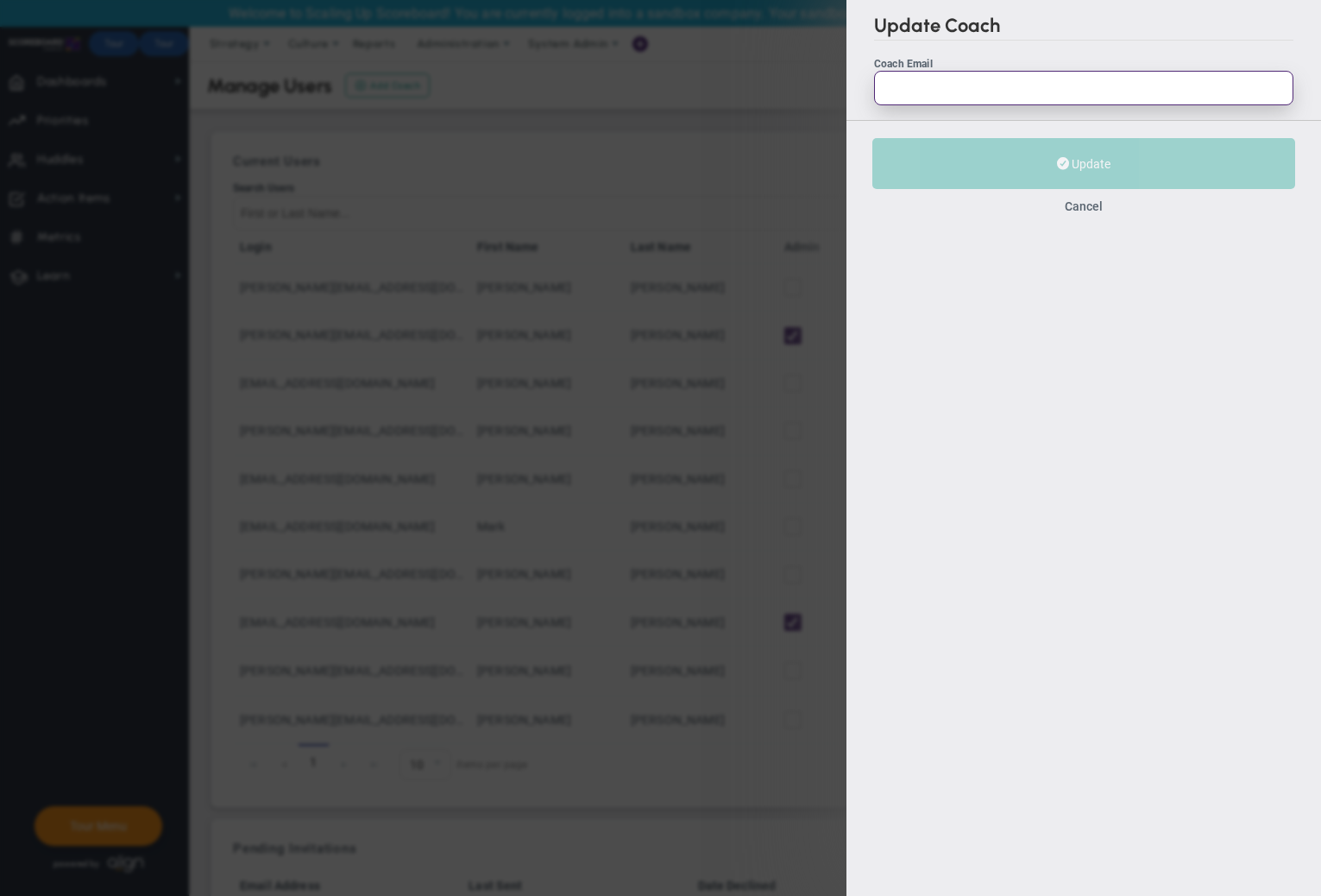
click at [936, 93] on input "Coach Email" at bounding box center [1083, 87] width 420 height 35
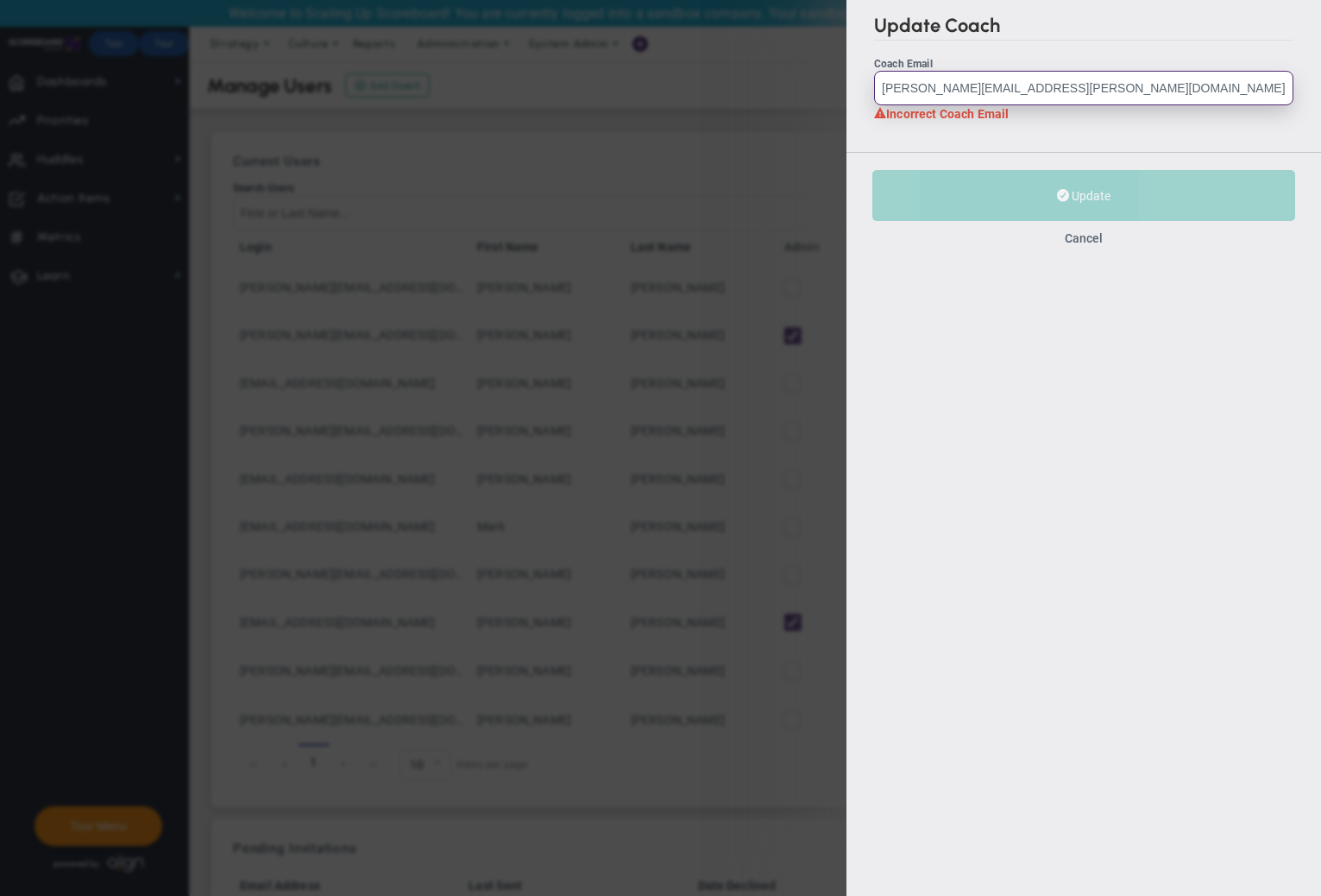
click at [936, 93] on input "erik.frank@petracoach.com" at bounding box center [1083, 87] width 420 height 35
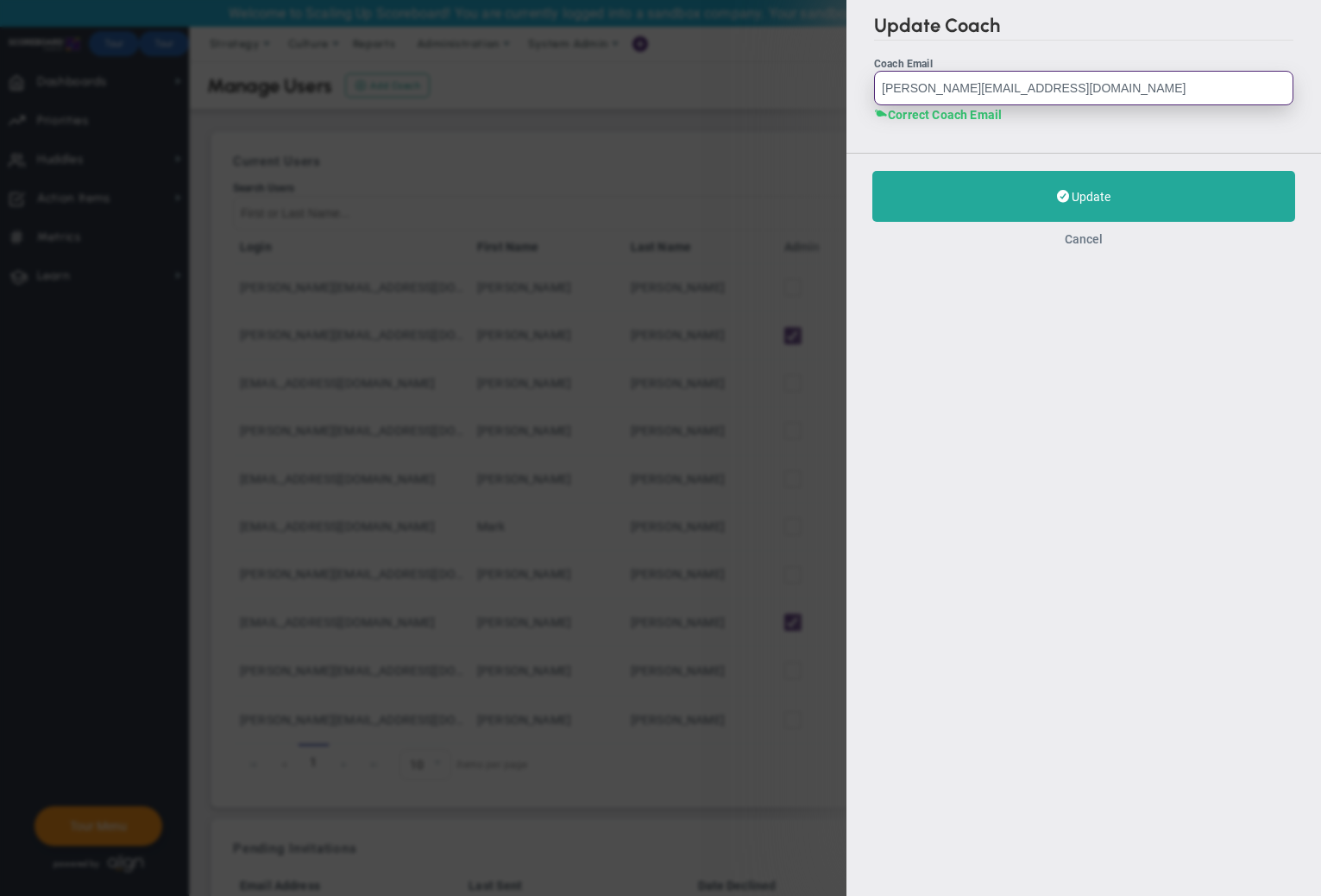
type input "erik@petracoach.com"
click at [1085, 245] on button "Cancel" at bounding box center [1083, 239] width 38 height 13
